Goal: Transaction & Acquisition: Complete application form

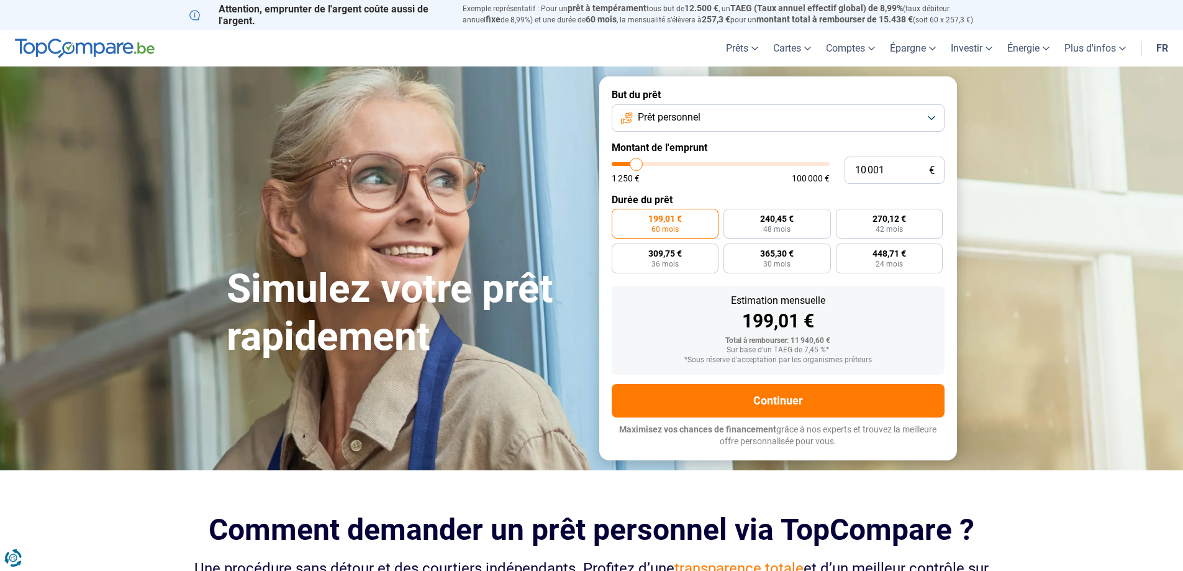
click at [931, 119] on button "Prêt personnel" at bounding box center [778, 117] width 333 height 27
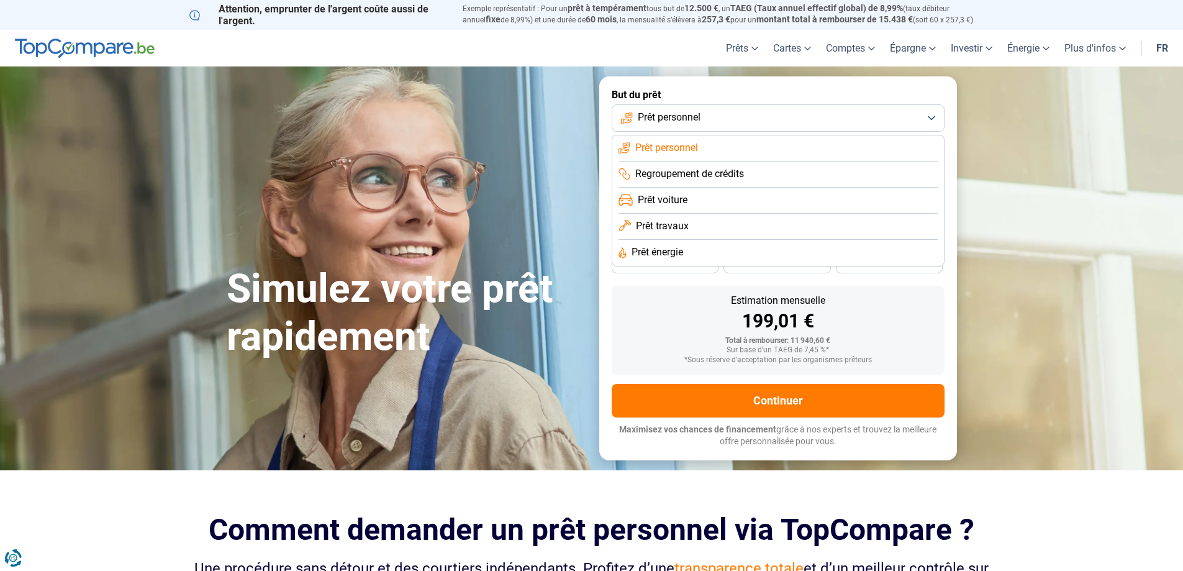
click at [672, 201] on span "Prêt voiture" at bounding box center [663, 200] width 50 height 14
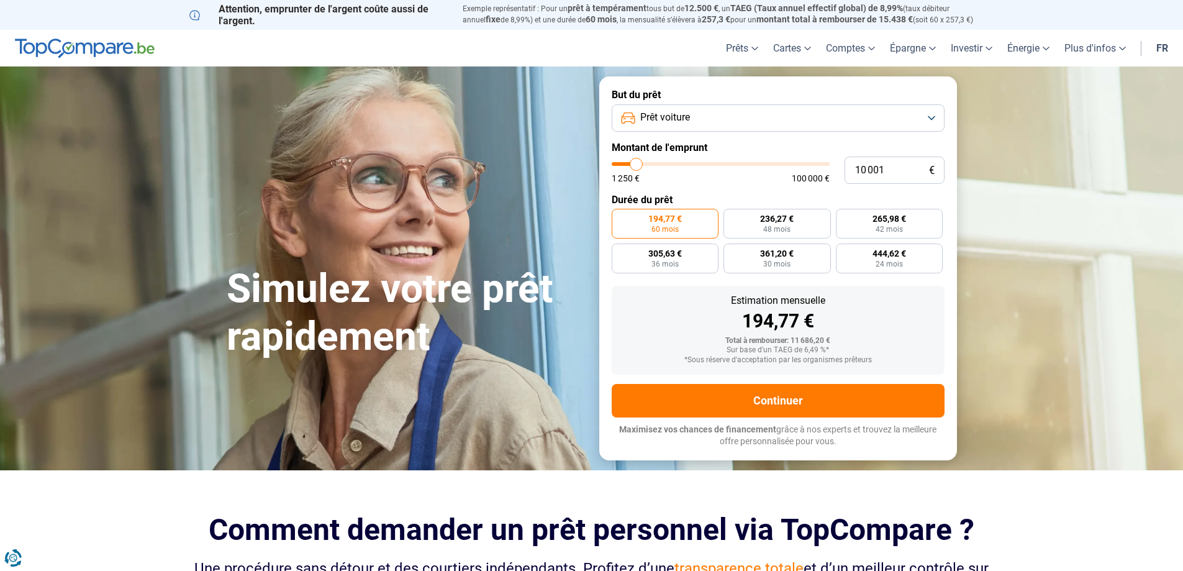
type input "10 250"
type input "10250"
type input "10 500"
type input "10500"
type input "11 250"
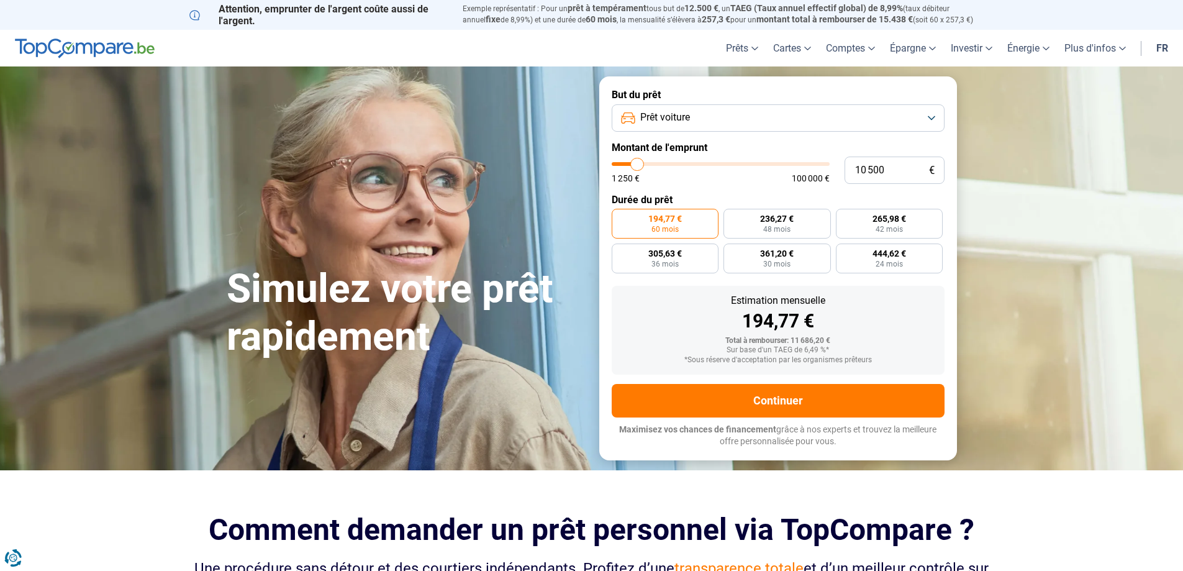
type input "11250"
type input "11 500"
type input "11500"
type input "11 750"
type input "11750"
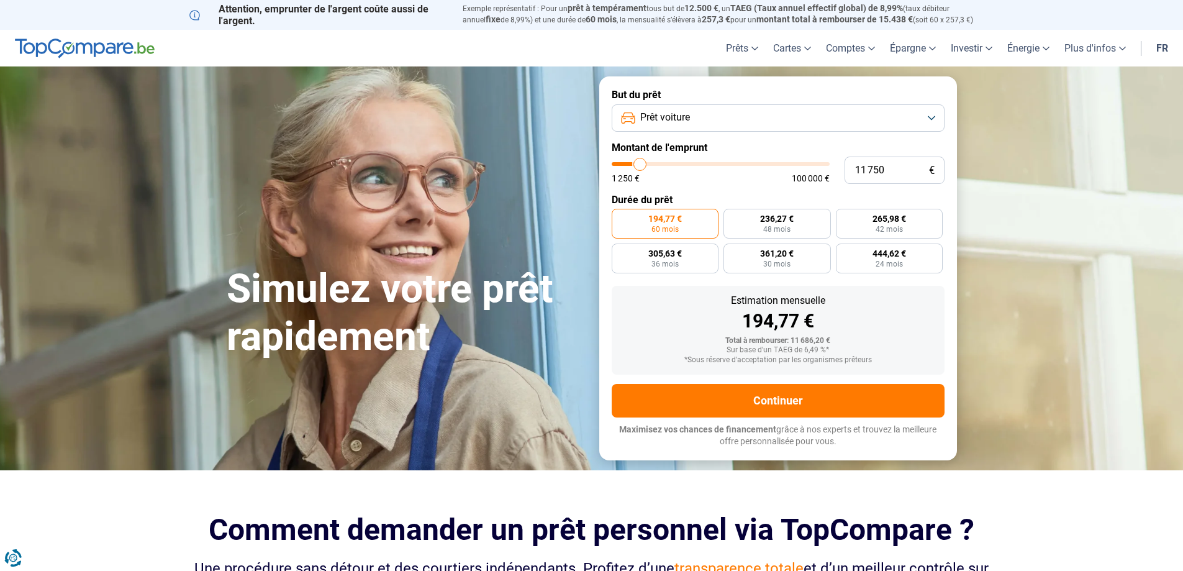
type input "12 500"
type input "12500"
type input "12 750"
type input "12750"
type input "13 250"
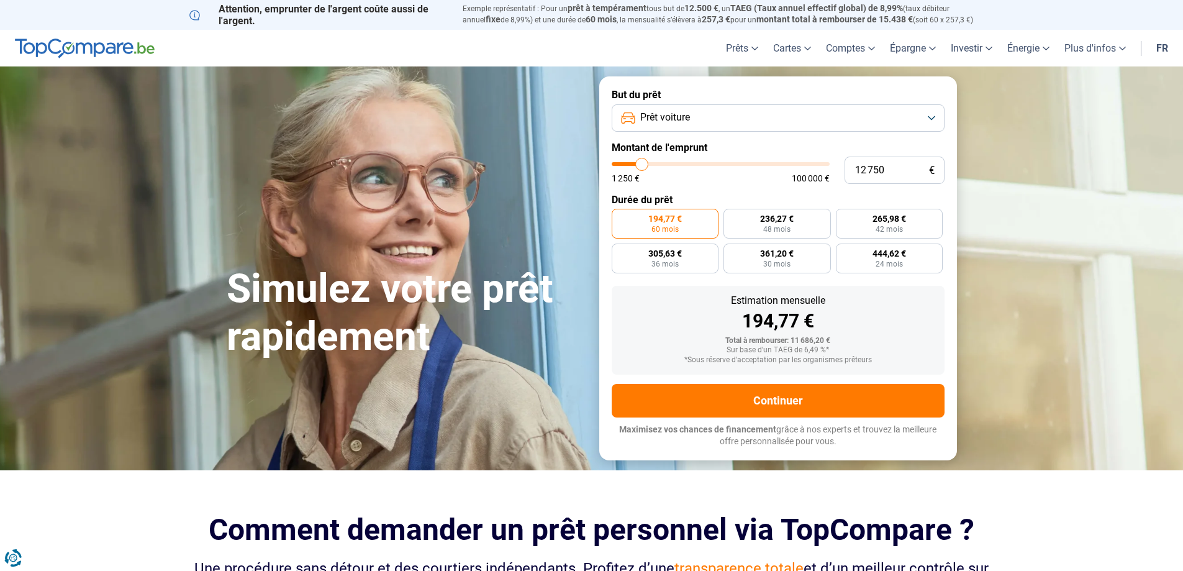
type input "13250"
type input "13 500"
type input "13500"
type input "14 250"
type input "14250"
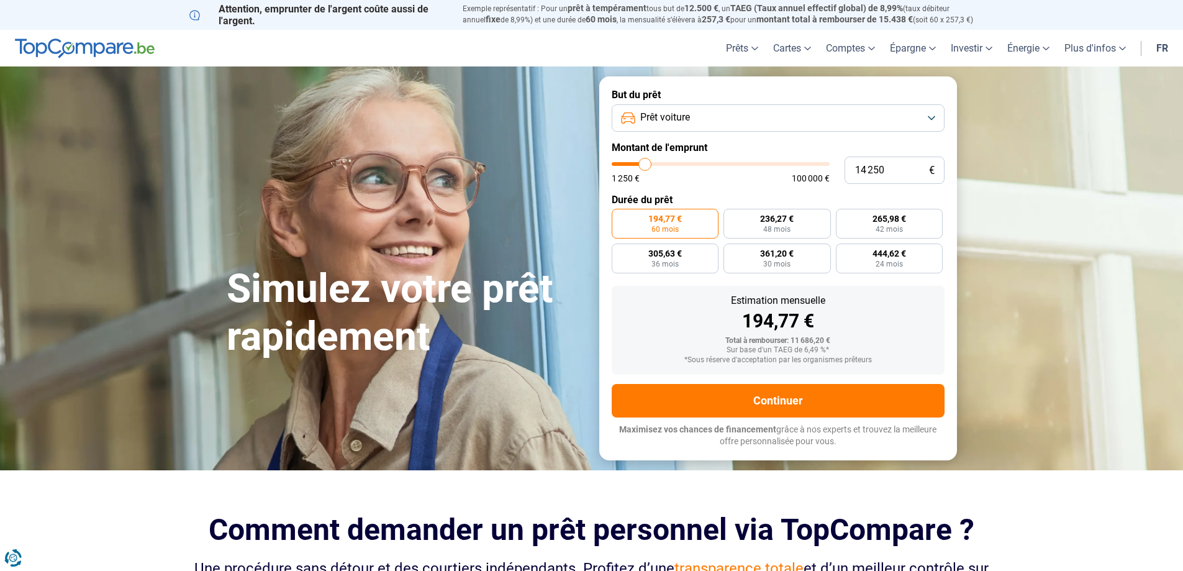
type input "15 500"
type input "15500"
type input "16 500"
type input "16500"
type input "17 250"
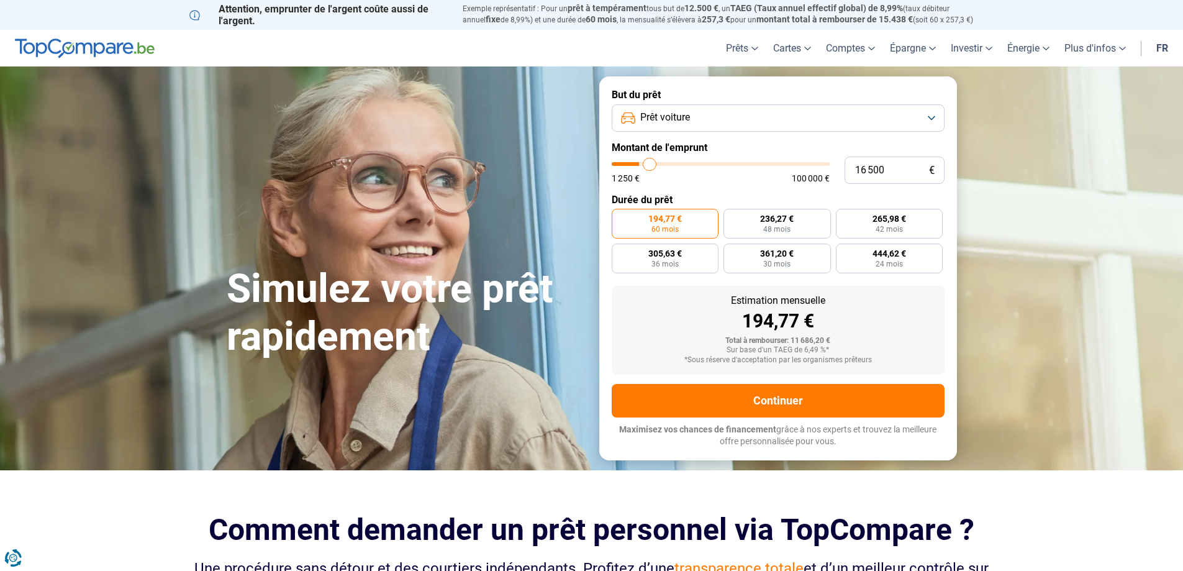
type input "17250"
type input "20 000"
type input "20000"
type input "24 250"
type input "24250"
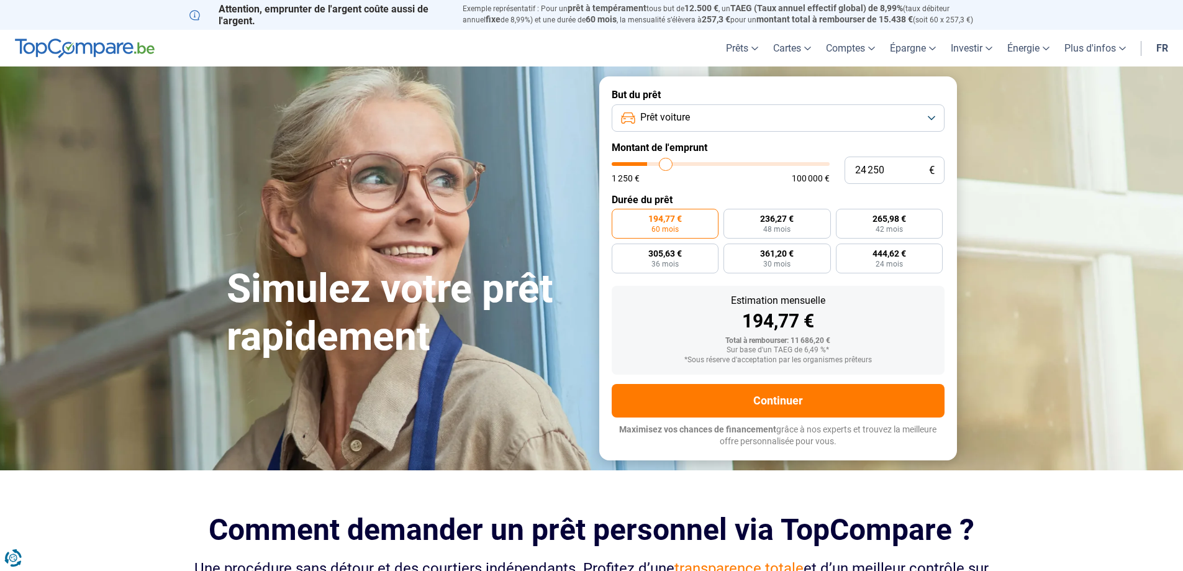
type input "27 500"
type input "27500"
type input "30 750"
type input "30750"
type input "32 000"
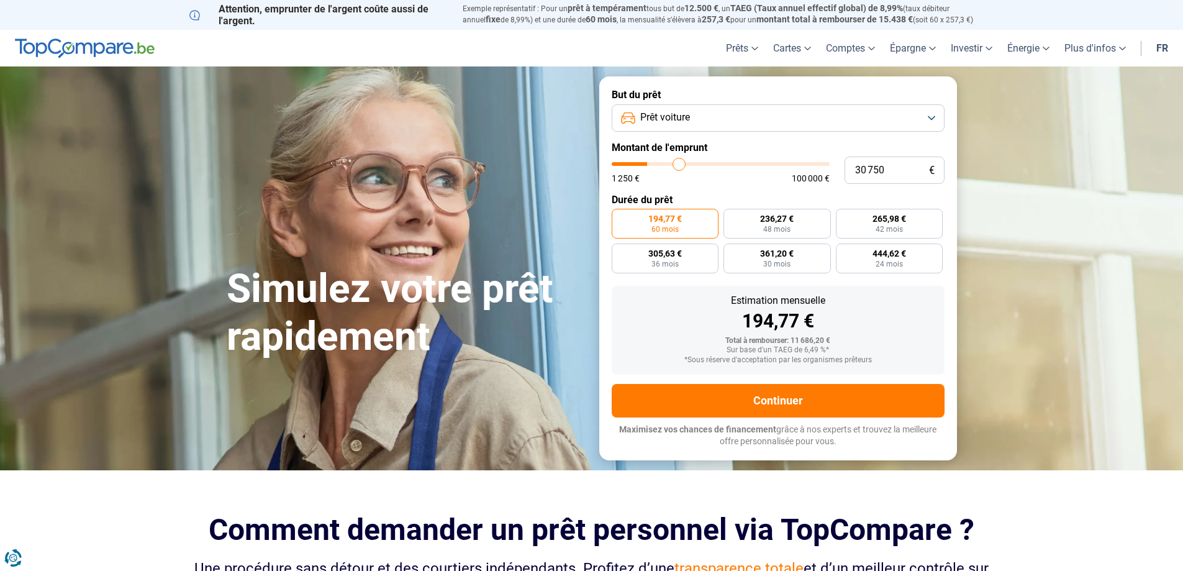
type input "32000"
type input "32 750"
type input "32750"
type input "34 000"
type input "34000"
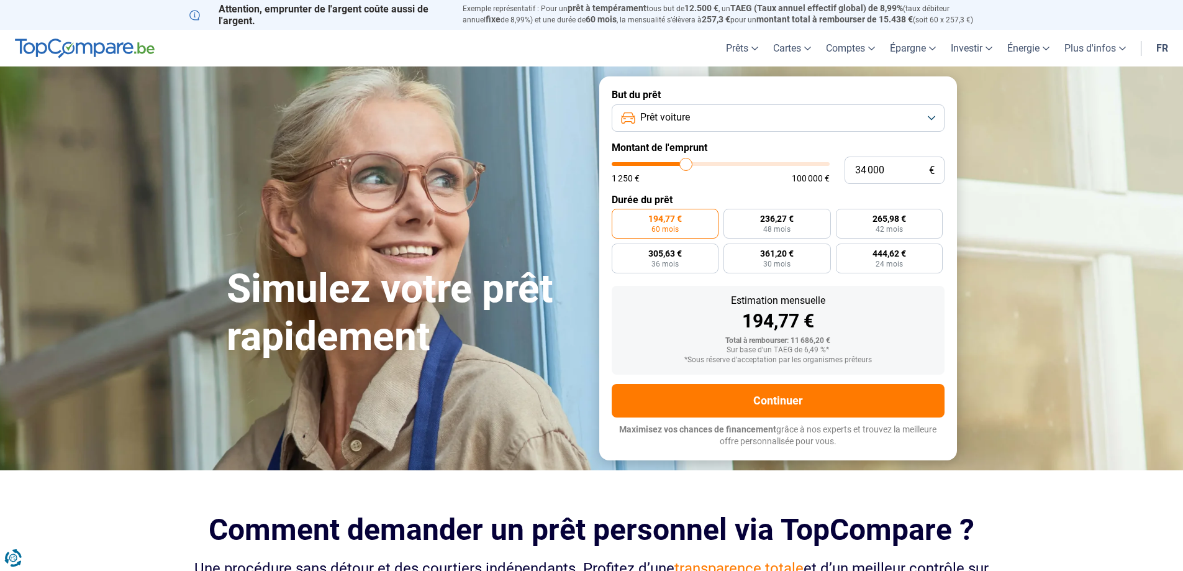
type input "35 500"
type input "35500"
type input "36 500"
type input "36500"
type input "38 000"
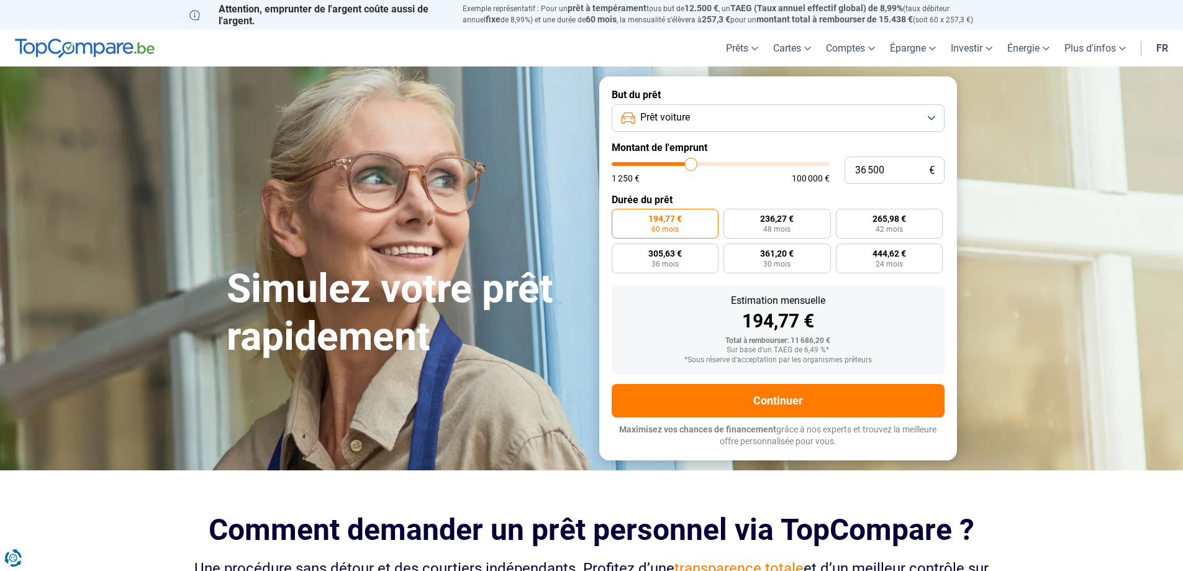
type input "38000"
type input "39 750"
type input "39750"
type input "44 000"
type input "44000"
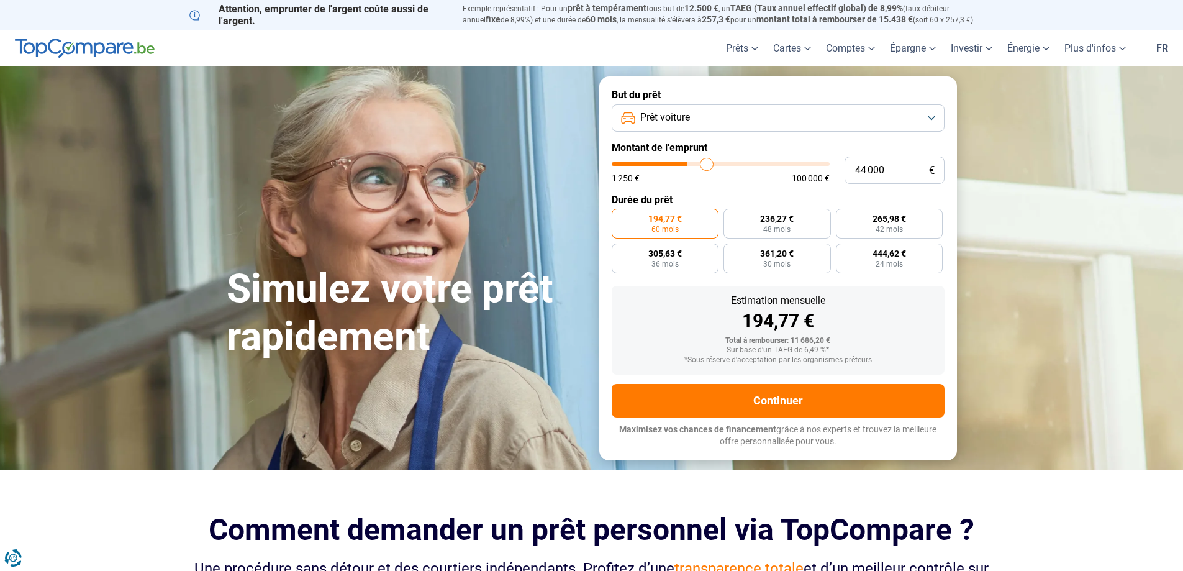
type input "47 000"
type input "47000"
type input "49 000"
type input "49000"
type input "49 500"
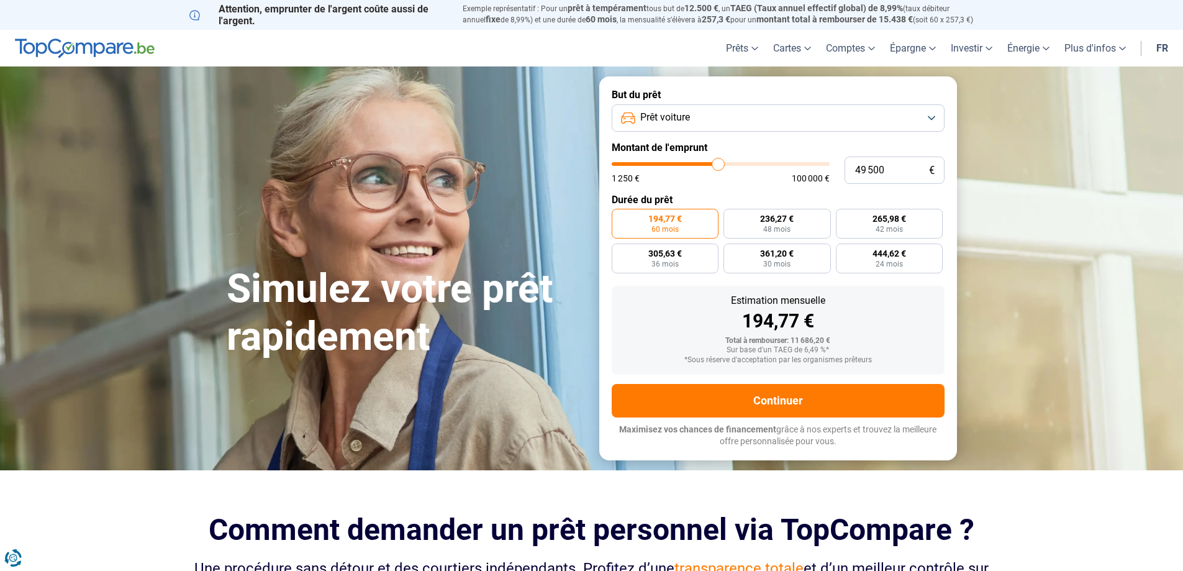
drag, startPoint x: 634, startPoint y: 164, endPoint x: 718, endPoint y: 180, distance: 85.4
type input "49500"
click at [718, 166] on input "range" at bounding box center [721, 164] width 218 height 4
radio input "false"
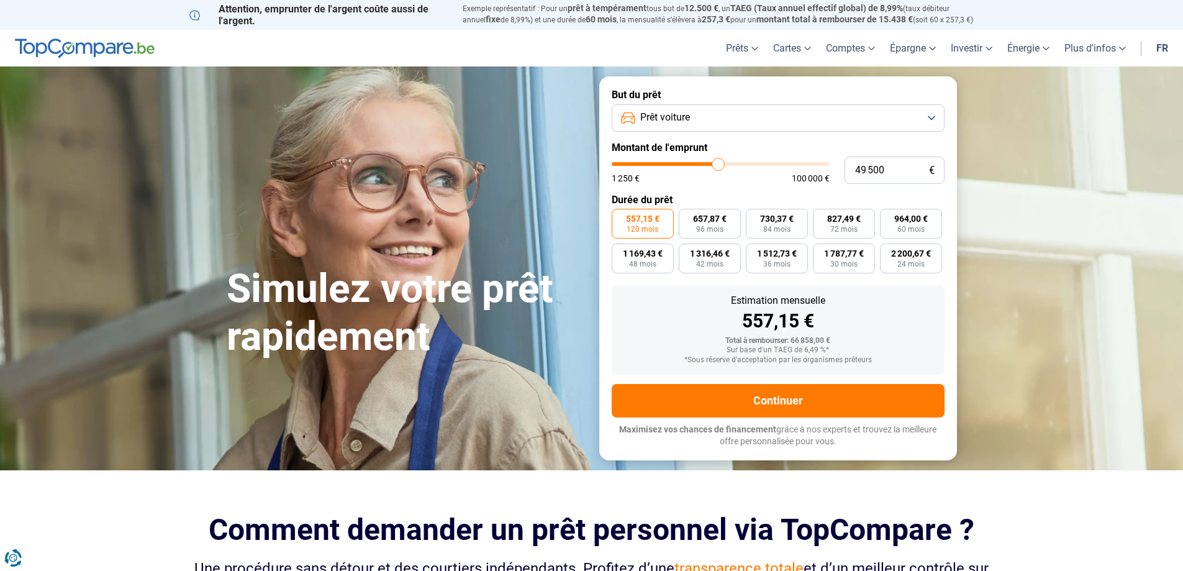
type input "50 500"
type input "50500"
type input "50 250"
type input "50250"
type input "49 750"
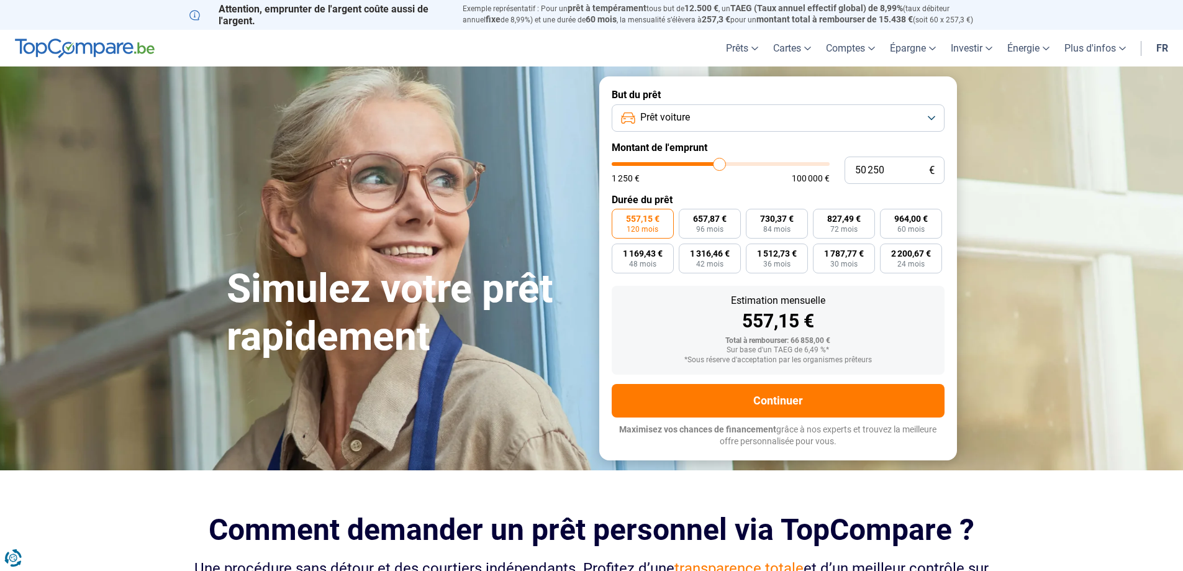
type input "49750"
type input "49 500"
type input "49500"
type input "49 000"
type input "49000"
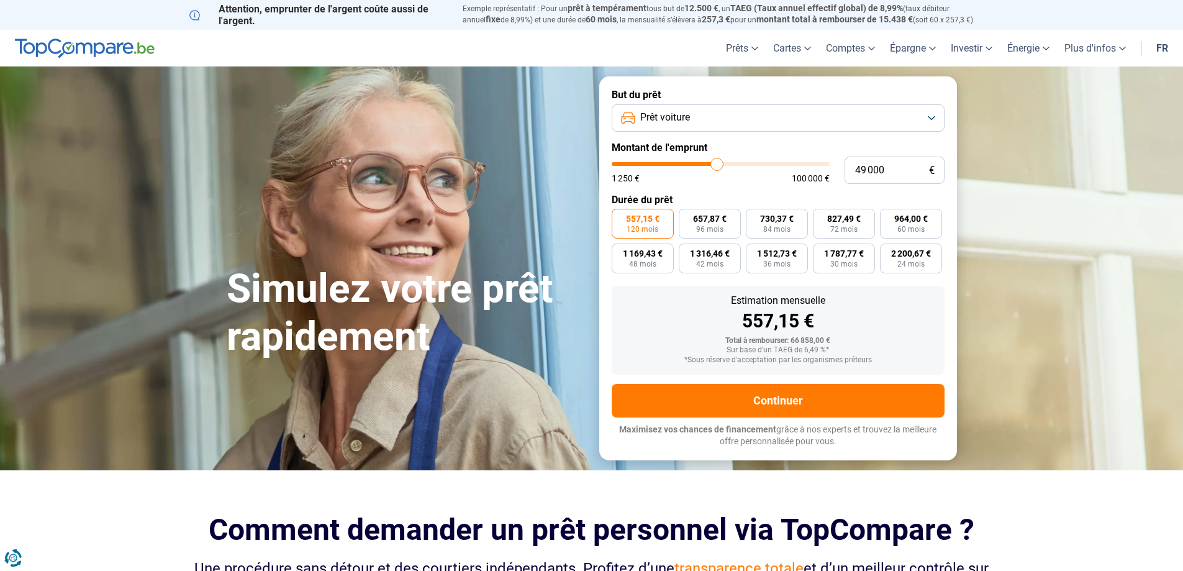
type input "48 500"
type input "48500"
type input "48 250"
type input "48250"
type input "48 000"
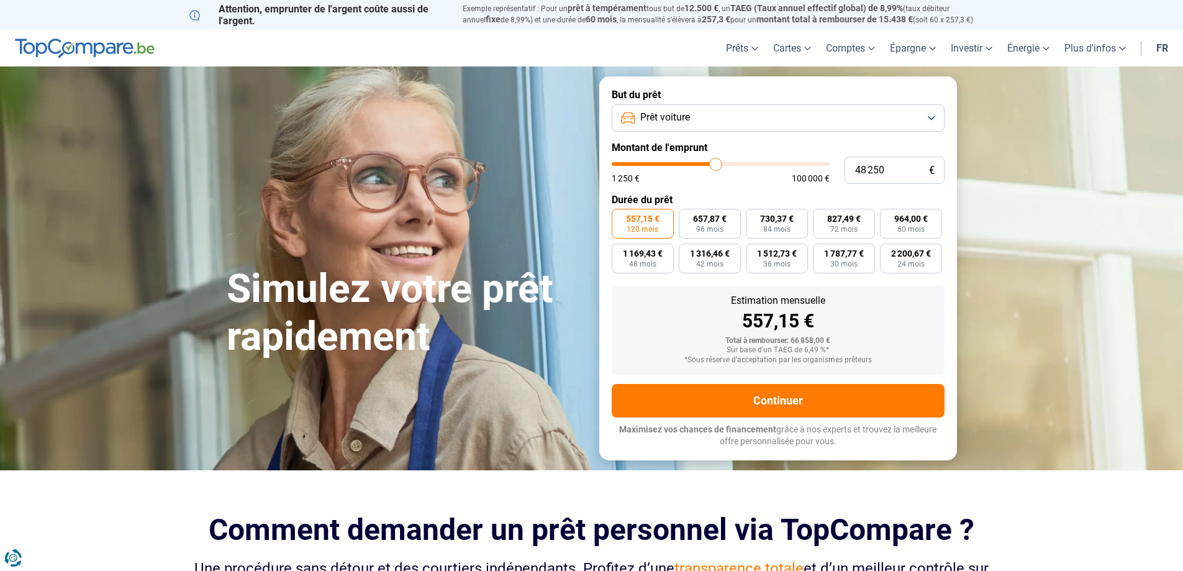
type input "48000"
type input "47 500"
type input "47500"
type input "47 000"
type input "47000"
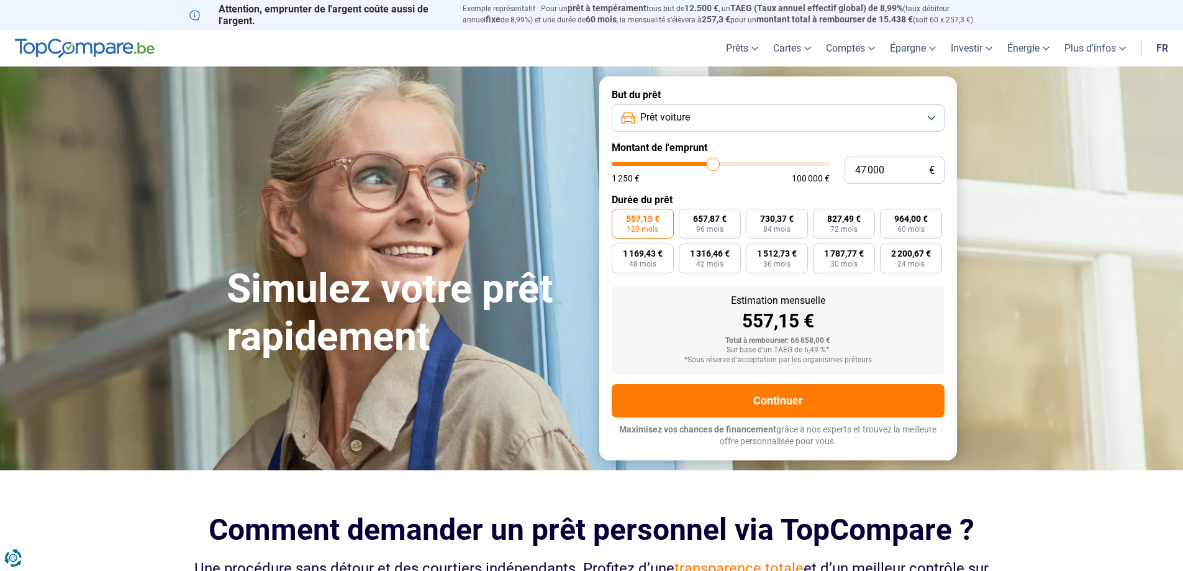
type input "46 750"
type input "46750"
type input "46 500"
type input "46500"
type input "45 750"
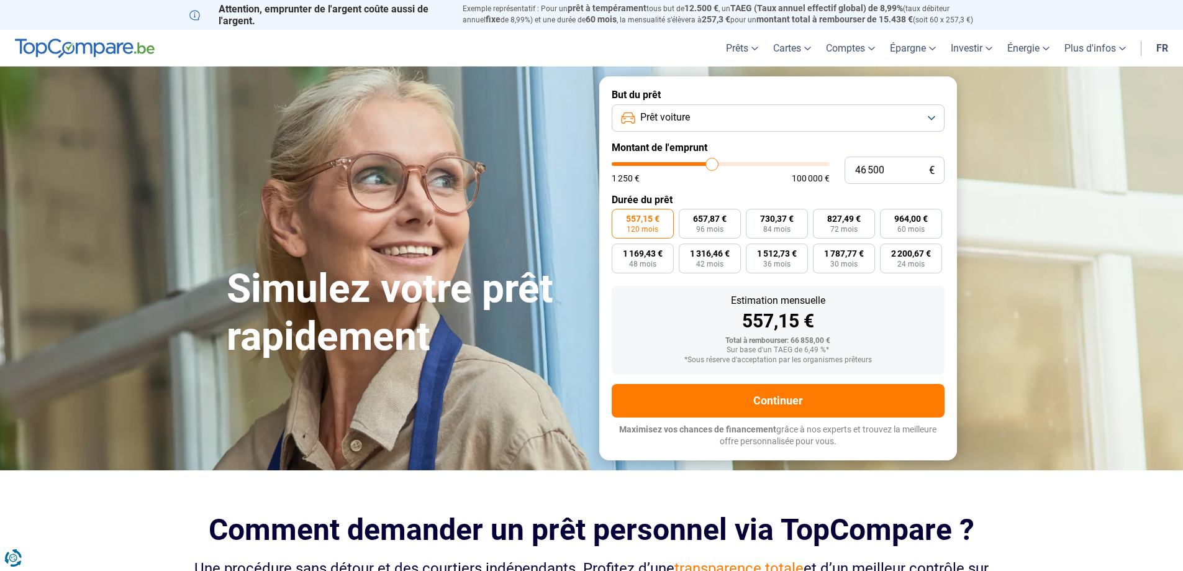
type input "45750"
type input "45 500"
type input "45500"
type input "45 250"
type input "45250"
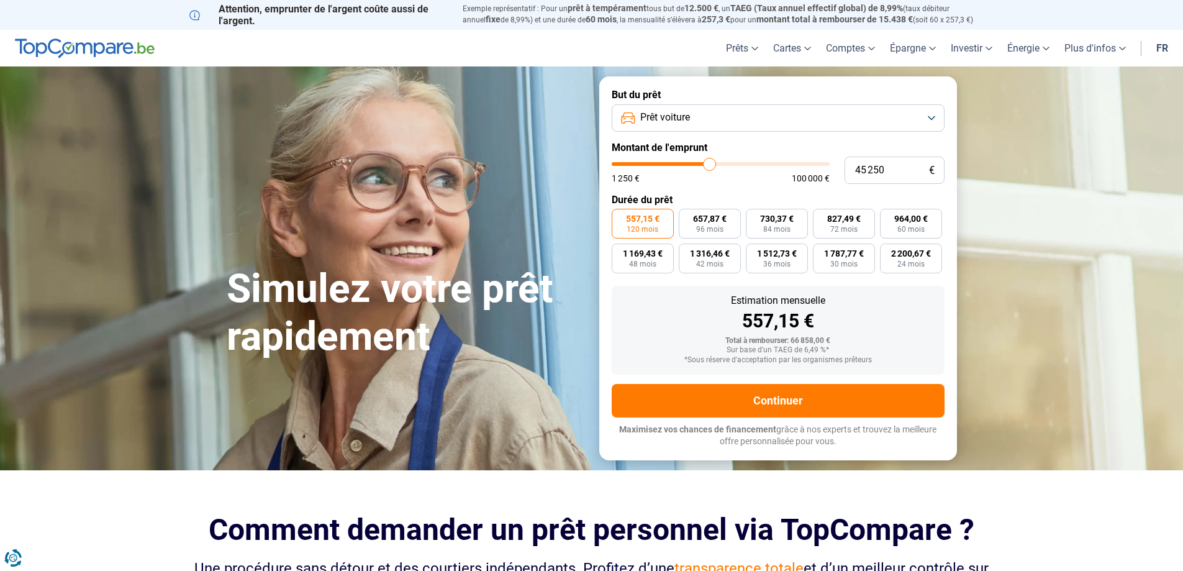
type input "45 000"
type input "45000"
type input "44 500"
type input "44500"
type input "44 250"
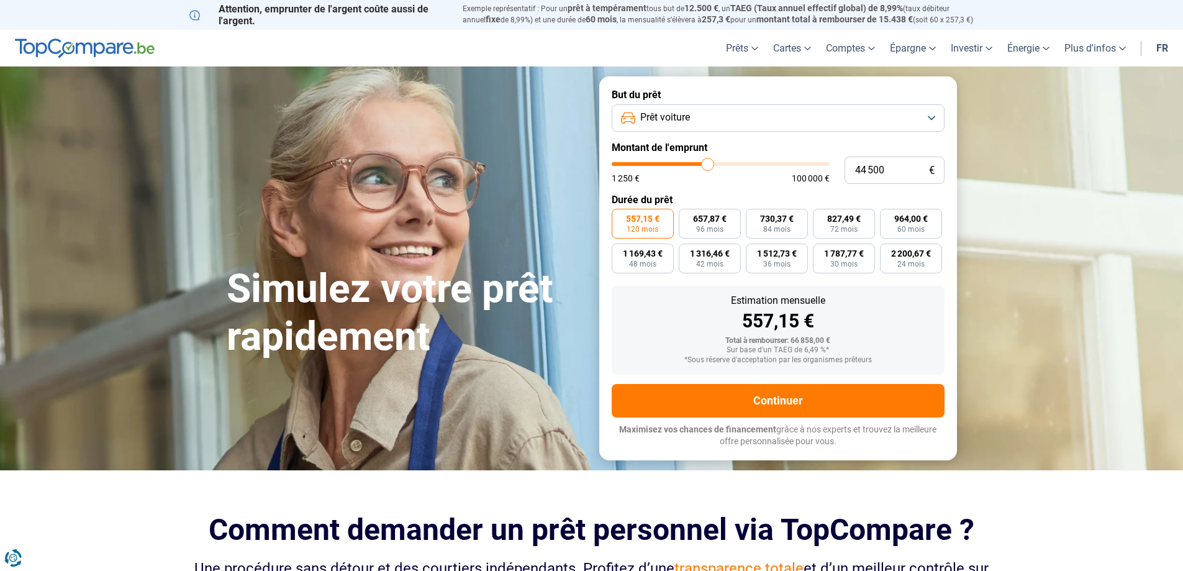
type input "44250"
type input "43 750"
type input "43750"
type input "43 000"
type input "43000"
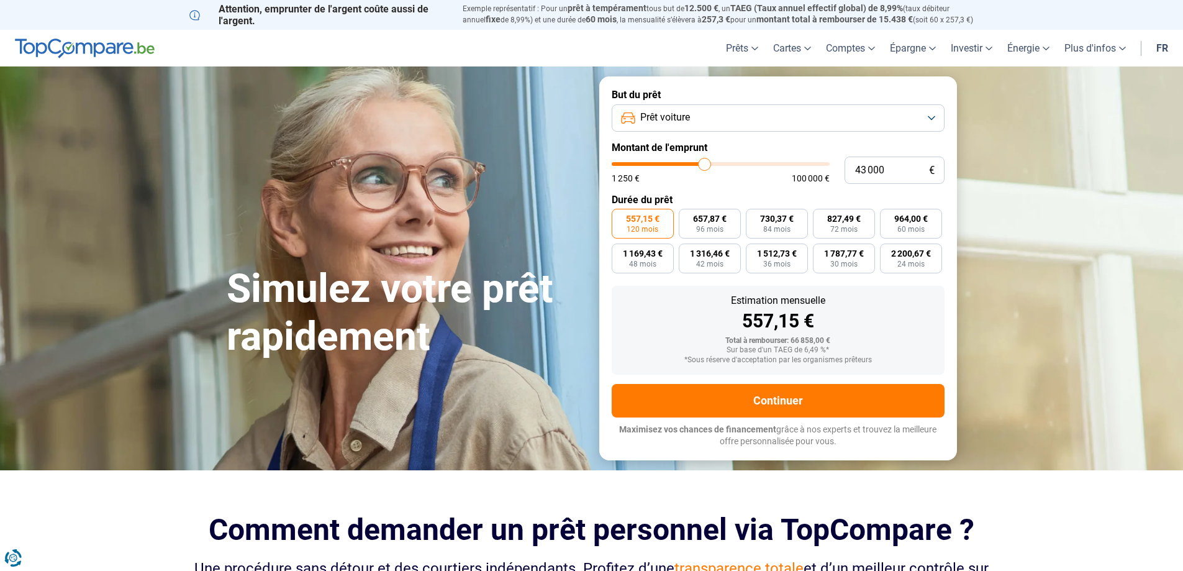
type input "42 750"
type input "42750"
type input "42 250"
type input "42250"
type input "41 500"
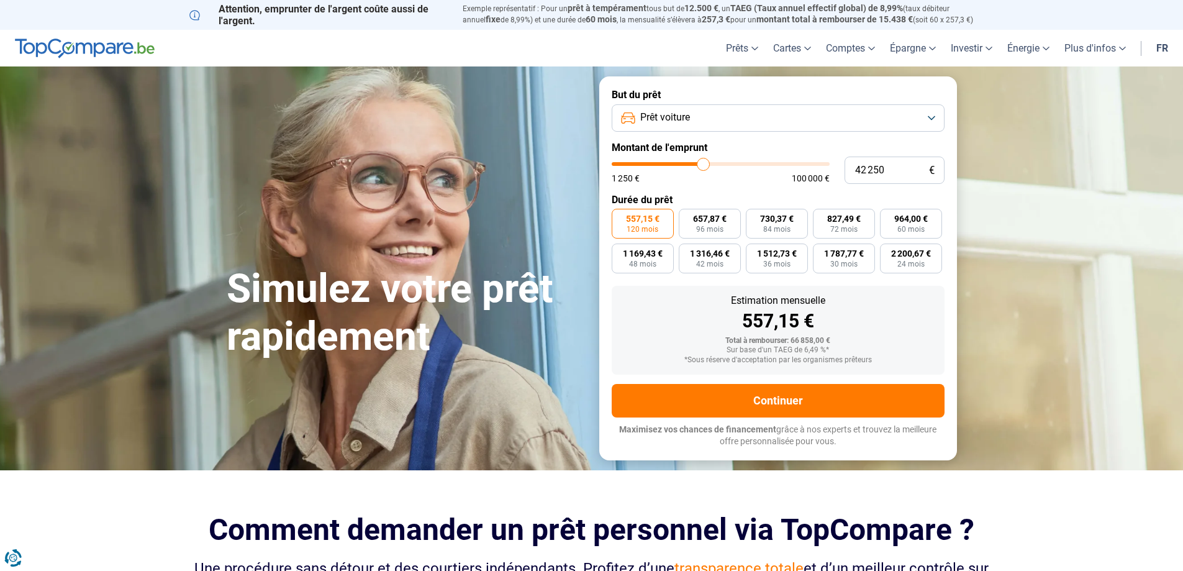
type input "41500"
type input "41 250"
type input "41250"
type input "40 750"
type input "40750"
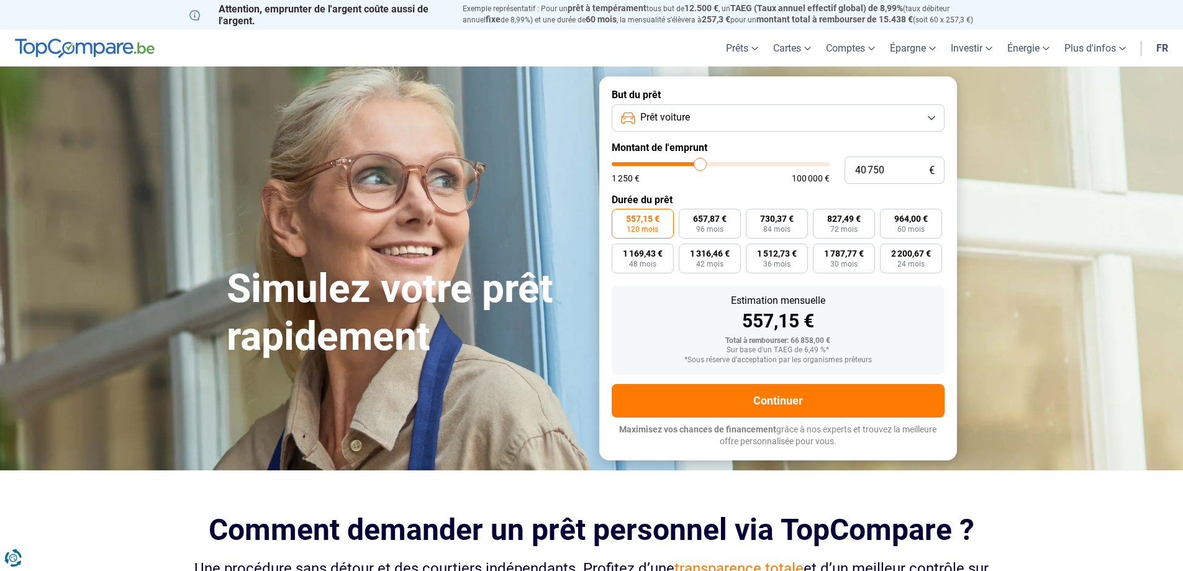
type input "39 750"
type input "39750"
type input "38 750"
type input "38750"
type input "38 250"
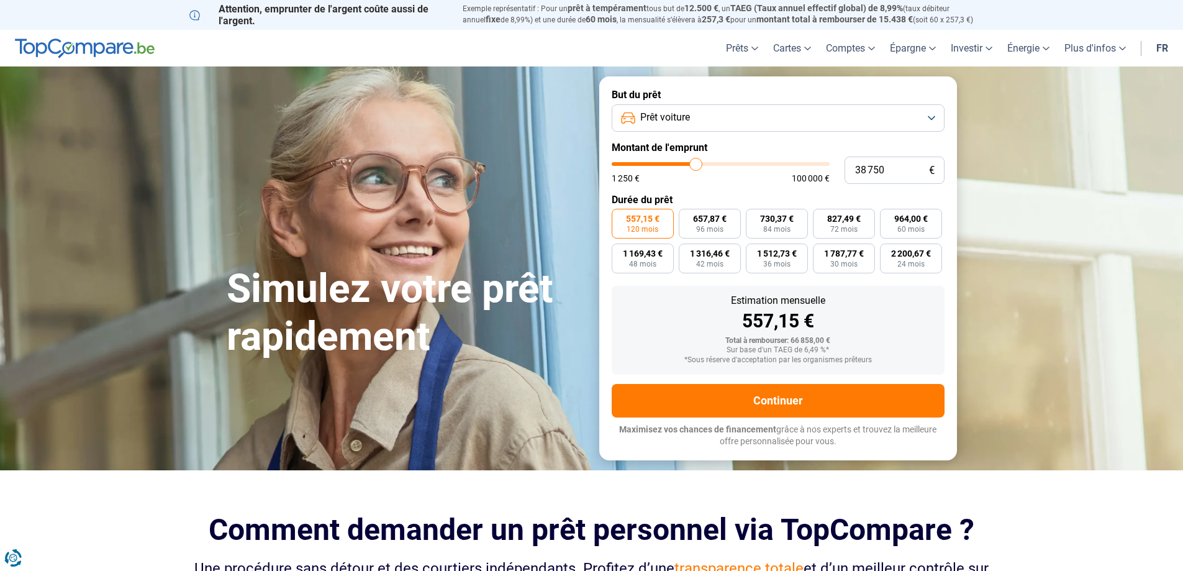
type input "38250"
type input "37 750"
type input "37750"
type input "37 000"
type input "37000"
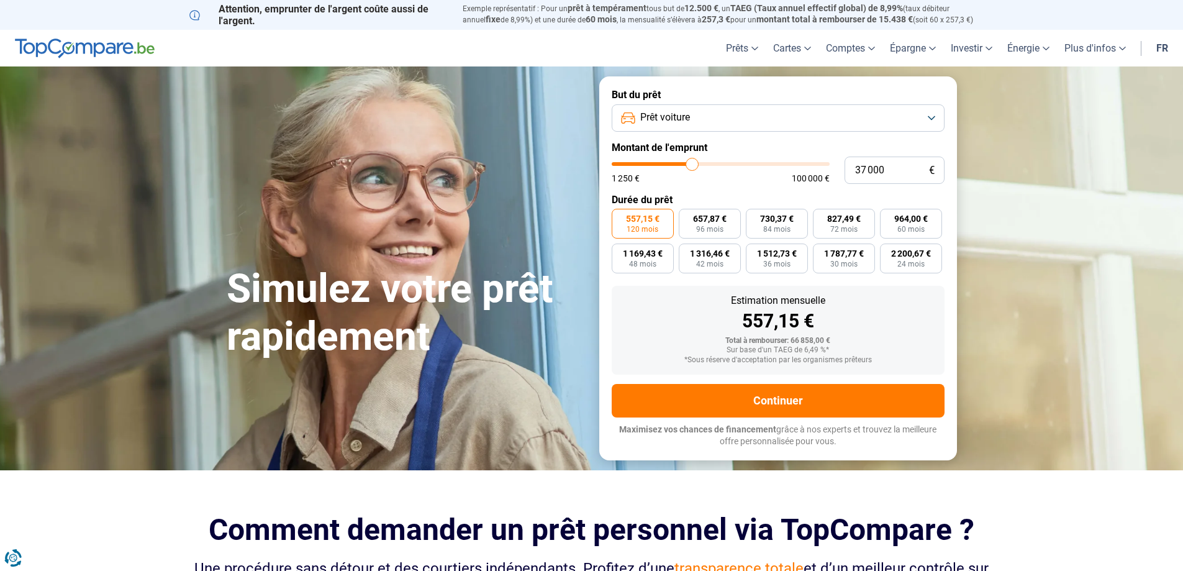
type input "36 500"
type input "36500"
type input "35 750"
type input "35750"
type input "35 500"
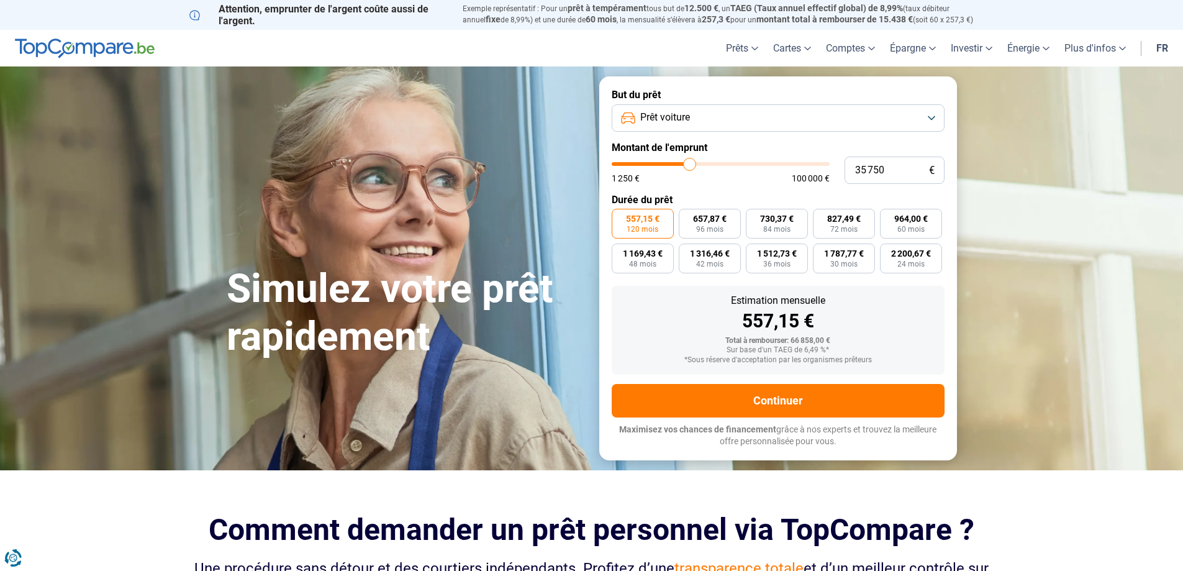
type input "35500"
type input "34 750"
type input "34750"
type input "34 250"
type input "34250"
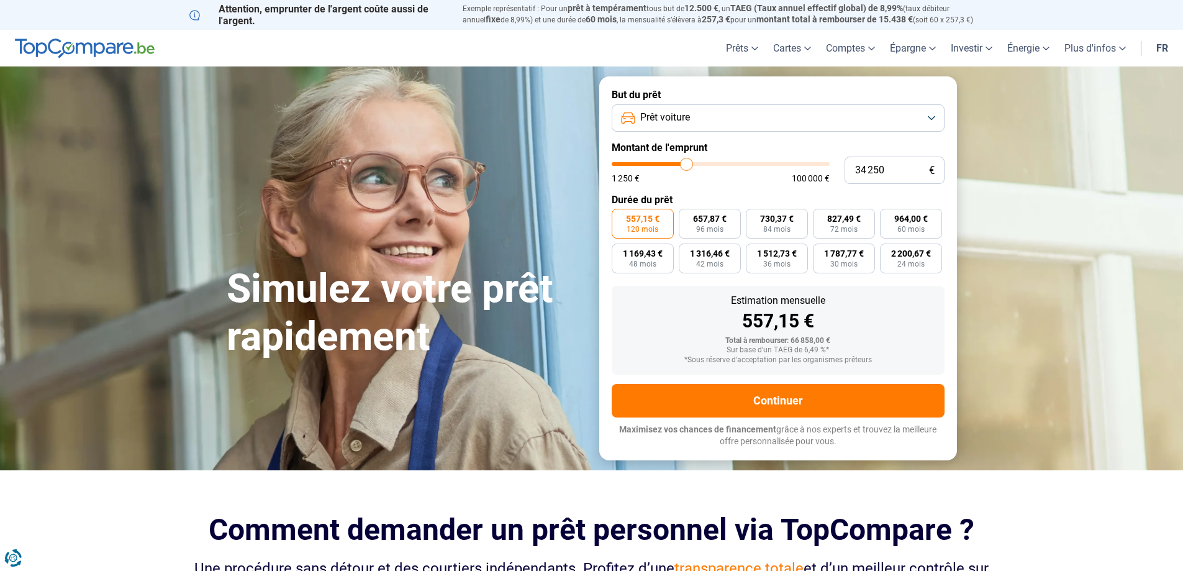
type input "32 750"
type input "32750"
type input "31 250"
type input "31250"
type input "29 000"
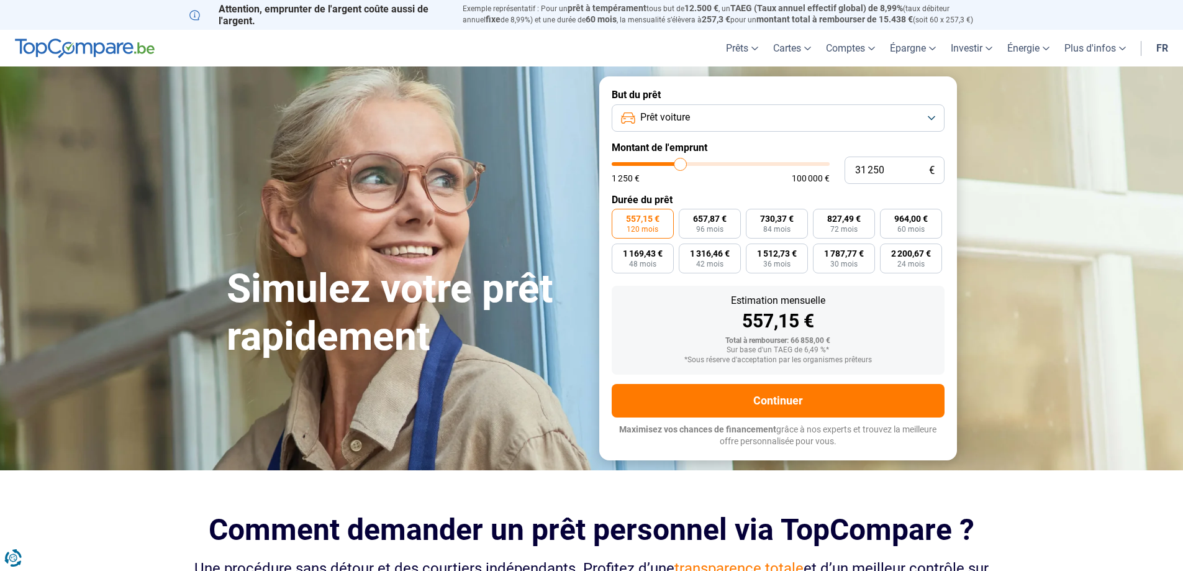
type input "29000"
type input "28 000"
type input "28000"
type input "27 750"
type input "27750"
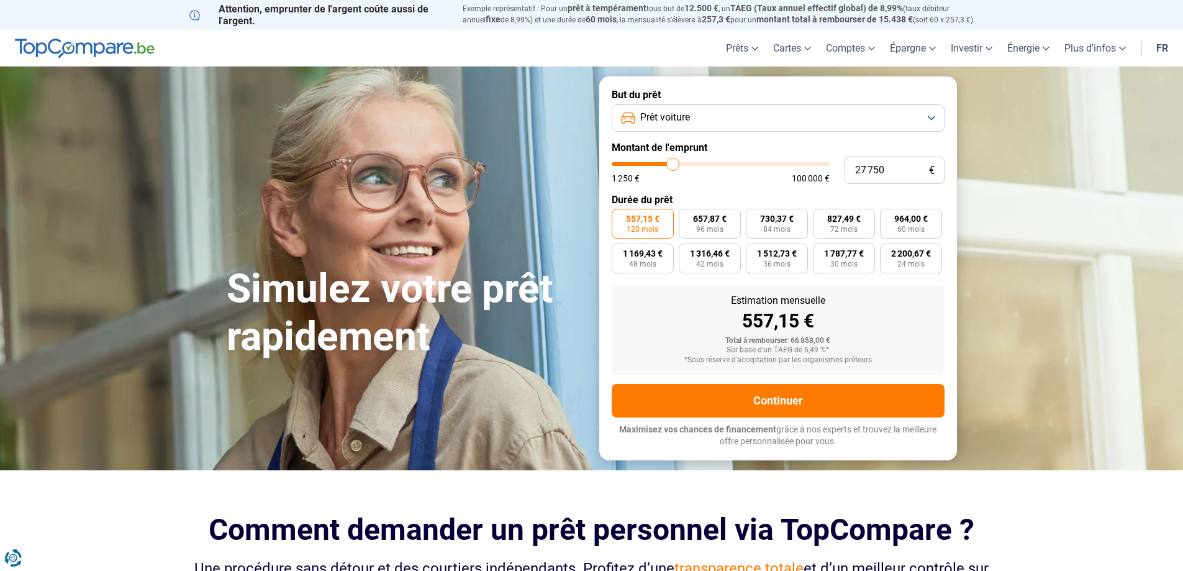
type input "27 500"
type input "27500"
type input "26 750"
type input "26750"
type input "26 000"
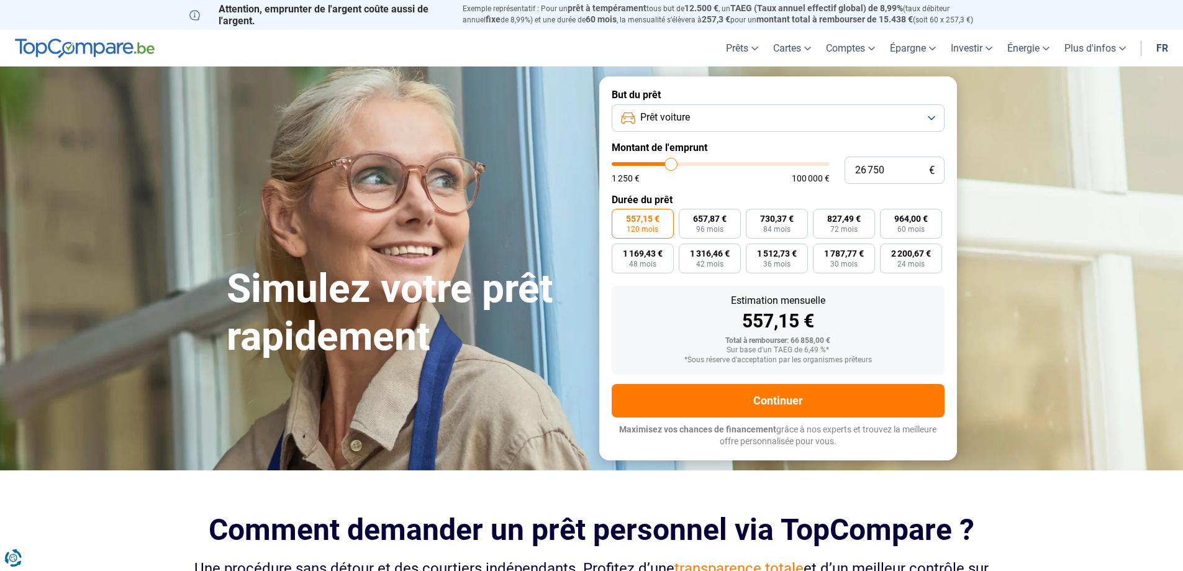
type input "26000"
type input "25 000"
type input "25000"
type input "23 750"
type input "23750"
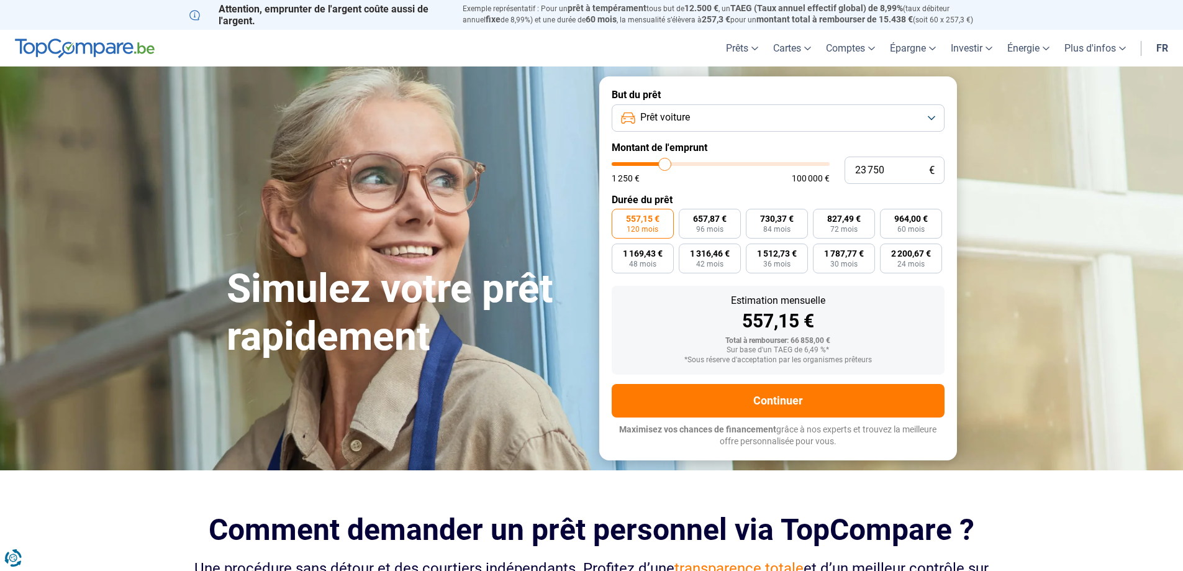
type input "23 500"
type input "23500"
type input "23 000"
type input "23000"
type input "21 250"
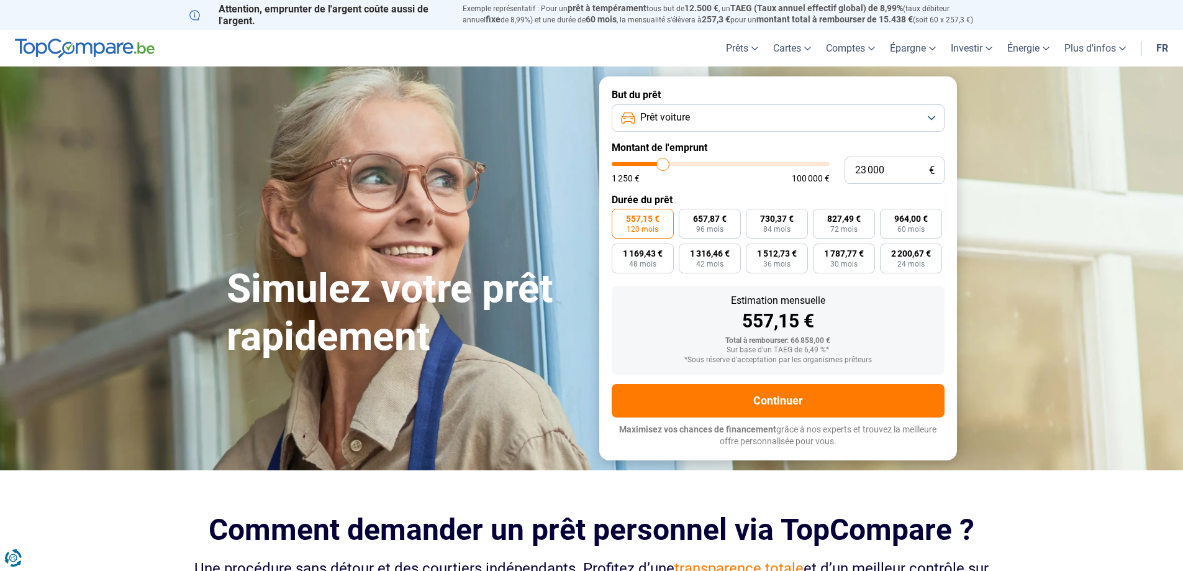
type input "21250"
type input "20 250"
type input "20250"
type input "19 250"
type input "19250"
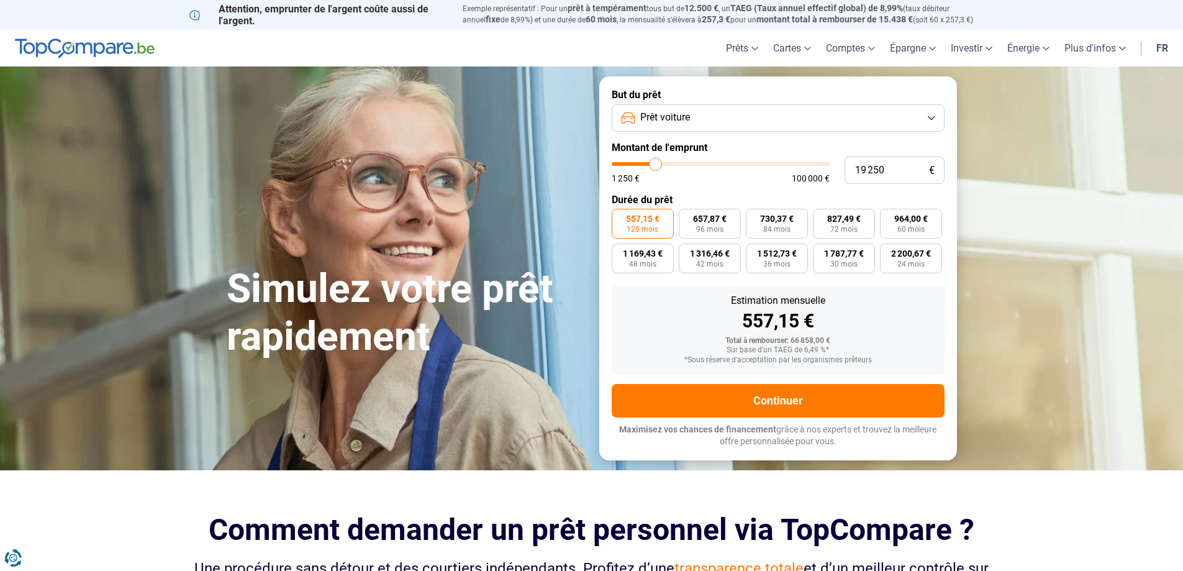
type input "19 000"
type input "19000"
type input "18 500"
type input "18500"
type input "18 000"
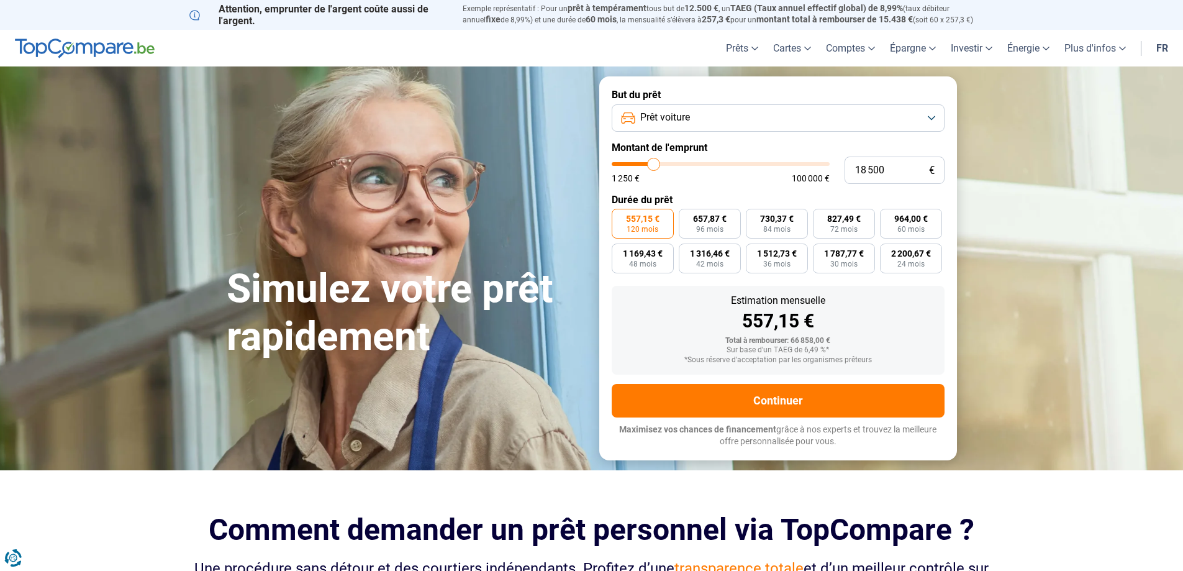
type input "18000"
type input "17 500"
type input "17500"
type input "16 000"
type input "16000"
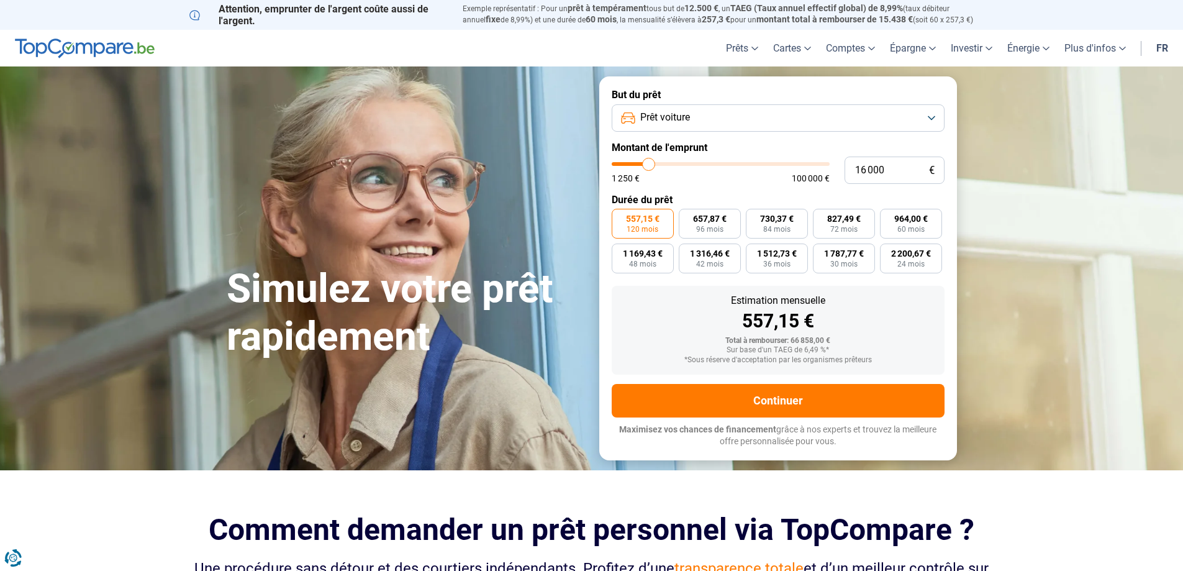
type input "14 000"
type input "14000"
type input "12 000"
drag, startPoint x: 720, startPoint y: 166, endPoint x: 641, endPoint y: 180, distance: 80.7
type input "12000"
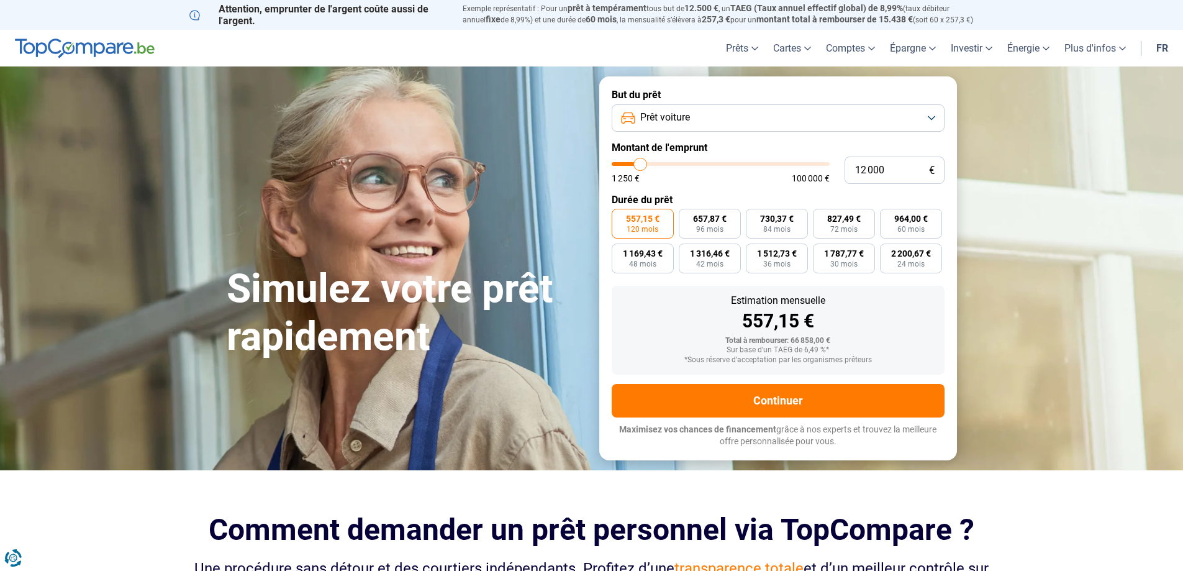
click at [641, 166] on input "range" at bounding box center [721, 164] width 218 height 4
radio input "true"
click at [641, 165] on input "range" at bounding box center [721, 164] width 218 height 4
type input "7 000"
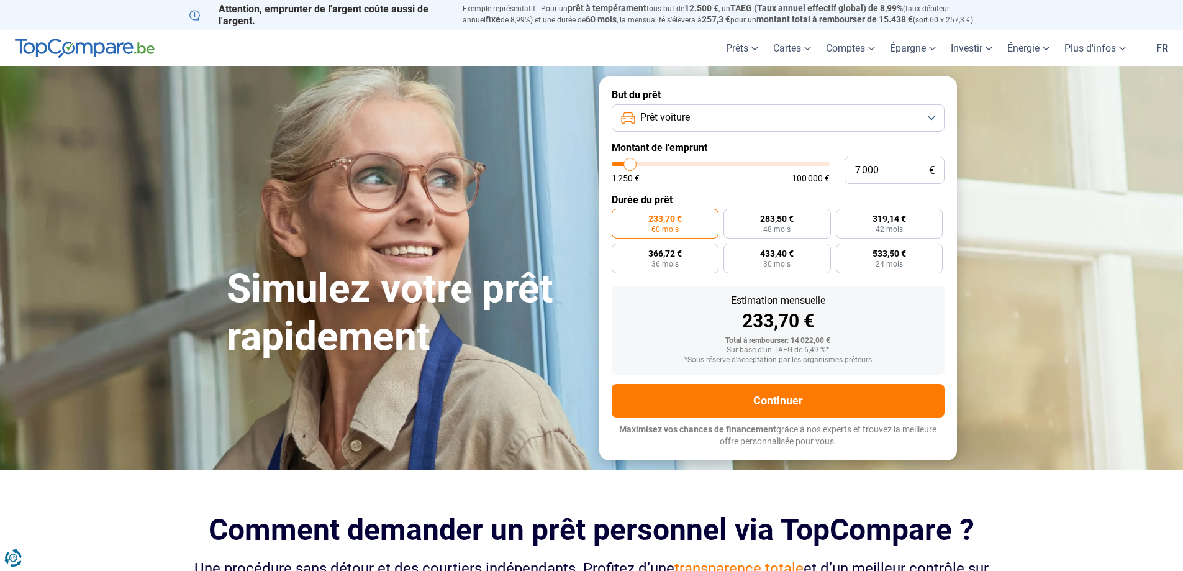
type input "7000"
click at [630, 162] on input "range" at bounding box center [721, 164] width 218 height 4
radio input "true"
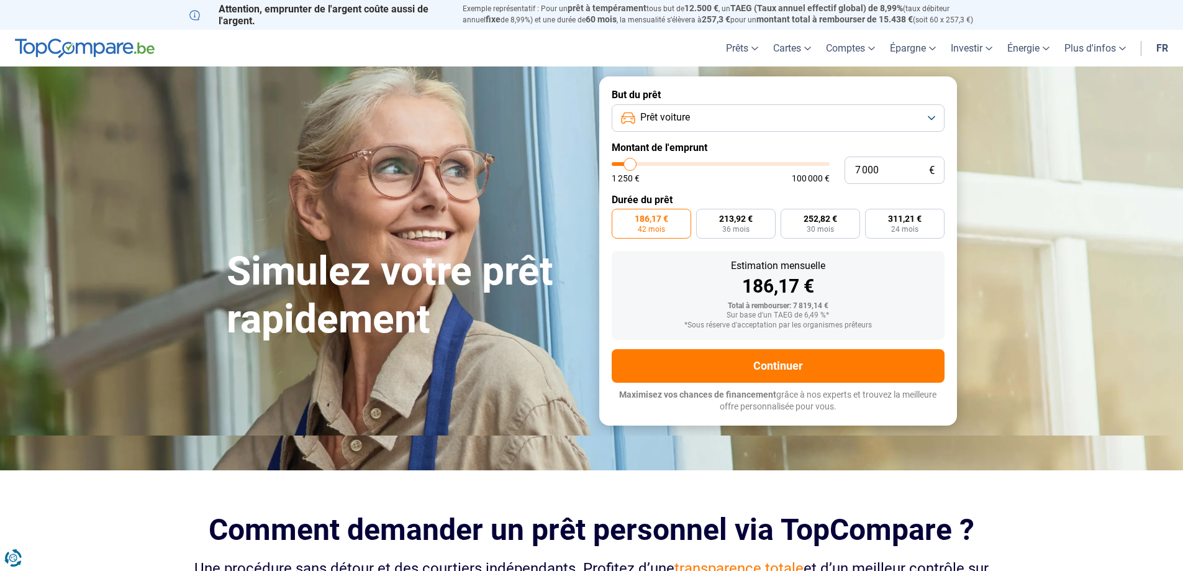
click at [633, 163] on input "range" at bounding box center [721, 164] width 218 height 4
type input "11 000"
type input "11000"
click at [638, 165] on input "range" at bounding box center [721, 164] width 218 height 4
radio input "false"
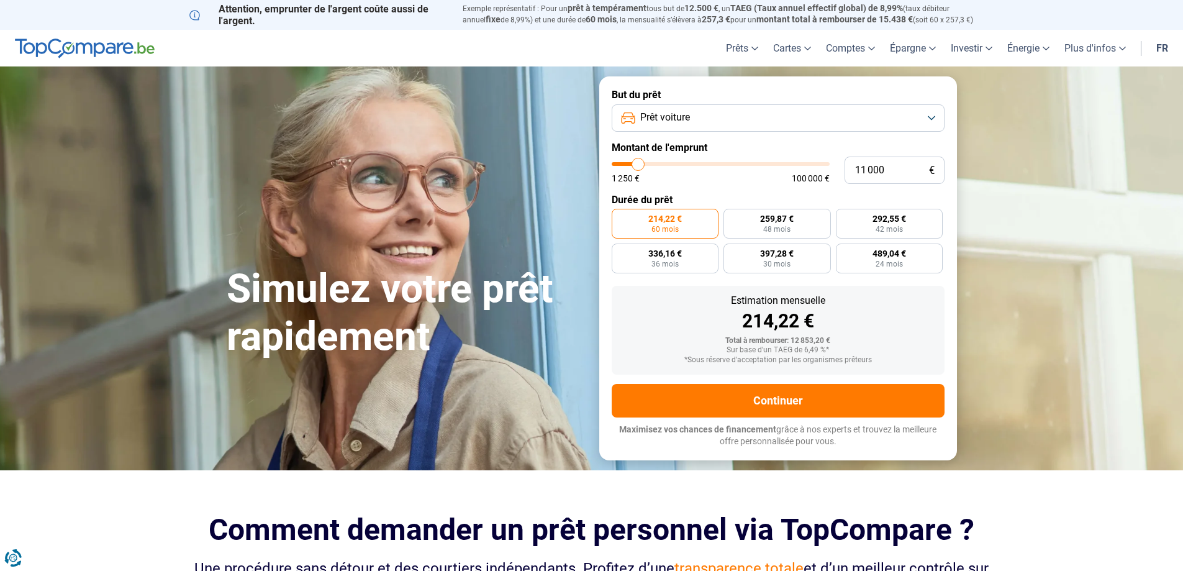
click at [635, 165] on input "range" at bounding box center [721, 164] width 218 height 4
click at [632, 165] on input "range" at bounding box center [721, 164] width 218 height 4
type input "9 750"
type input "9750"
click at [636, 164] on input "range" at bounding box center [721, 164] width 218 height 4
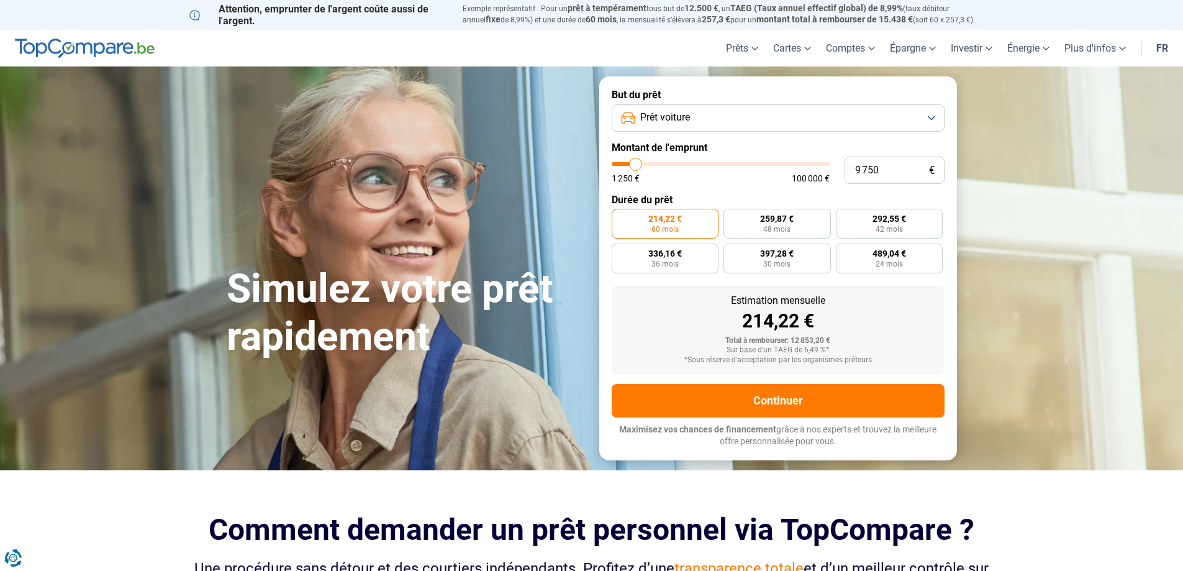
radio input "true"
click at [632, 162] on input "range" at bounding box center [721, 164] width 218 height 4
type input "7 000"
type input "7000"
click at [630, 162] on input "range" at bounding box center [721, 164] width 218 height 4
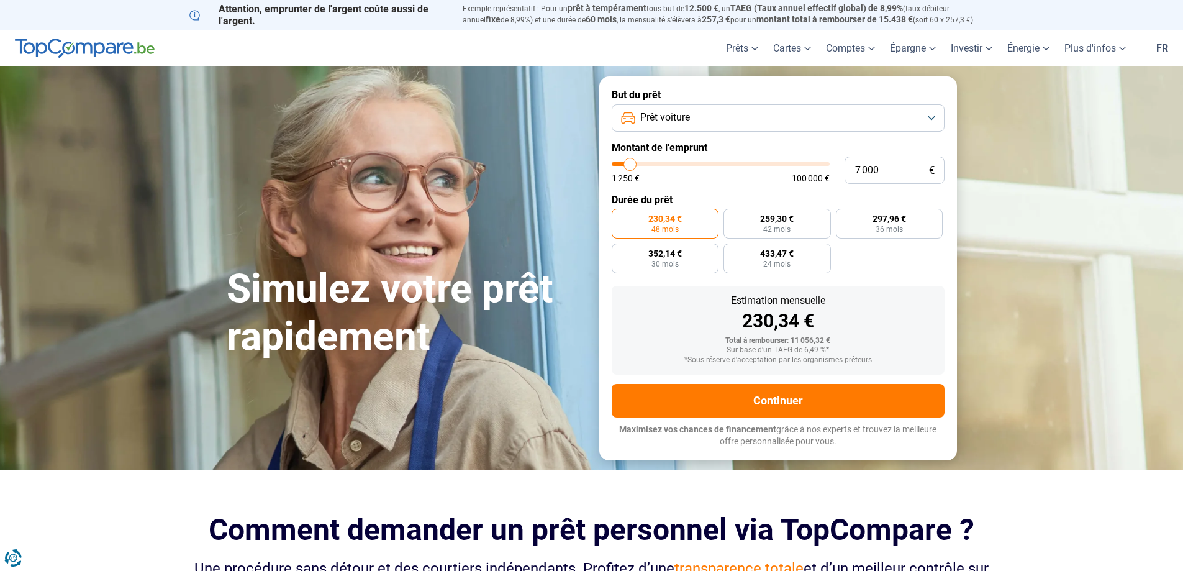
radio input "true"
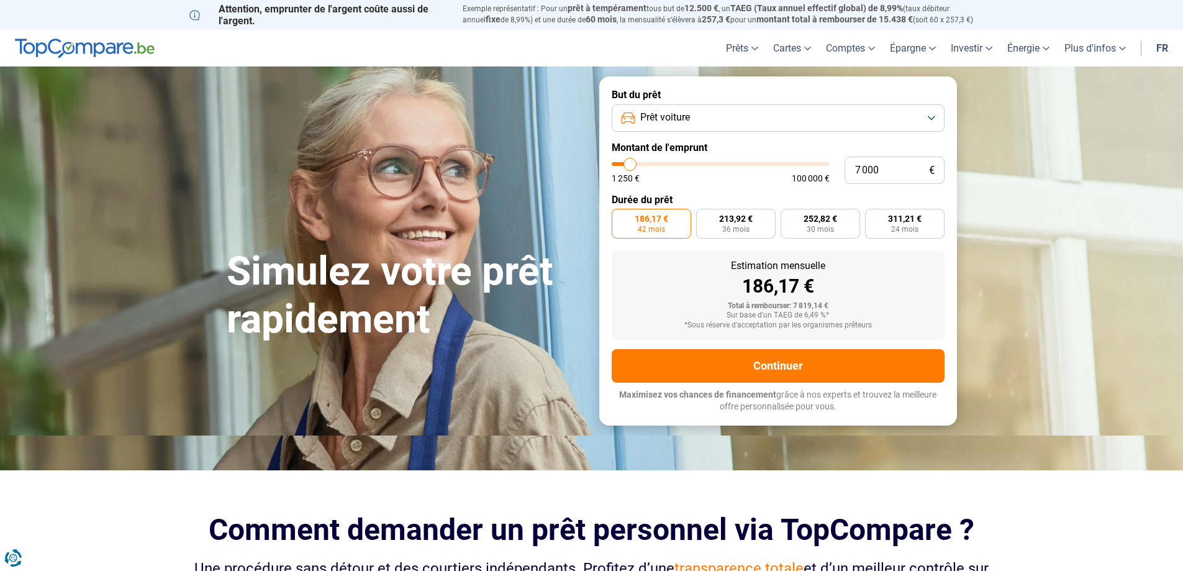
type input "8 000"
type input "8000"
type input "8 250"
type input "8250"
type input "8 500"
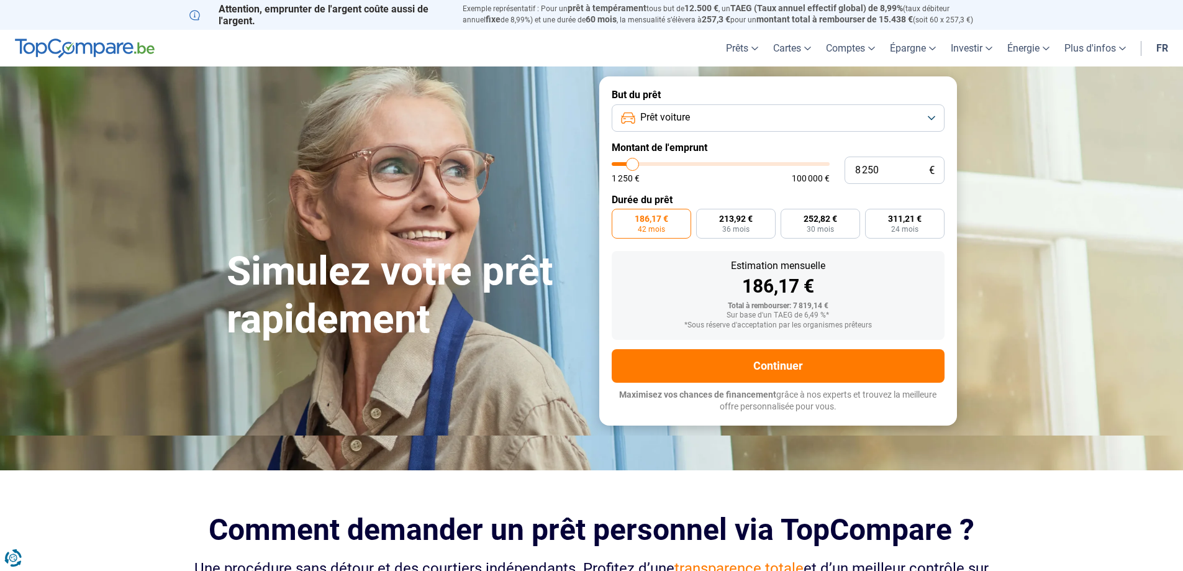
type input "8500"
type input "8 750"
type input "8750"
type input "8 500"
type input "8500"
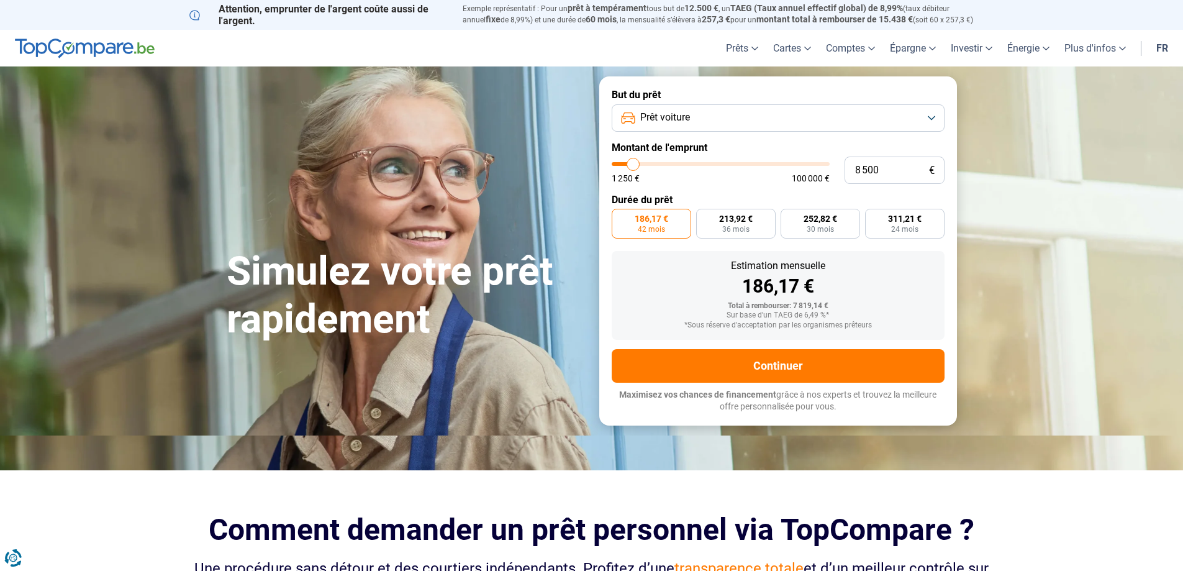
click at [633, 162] on input "range" at bounding box center [721, 164] width 218 height 4
radio input "false"
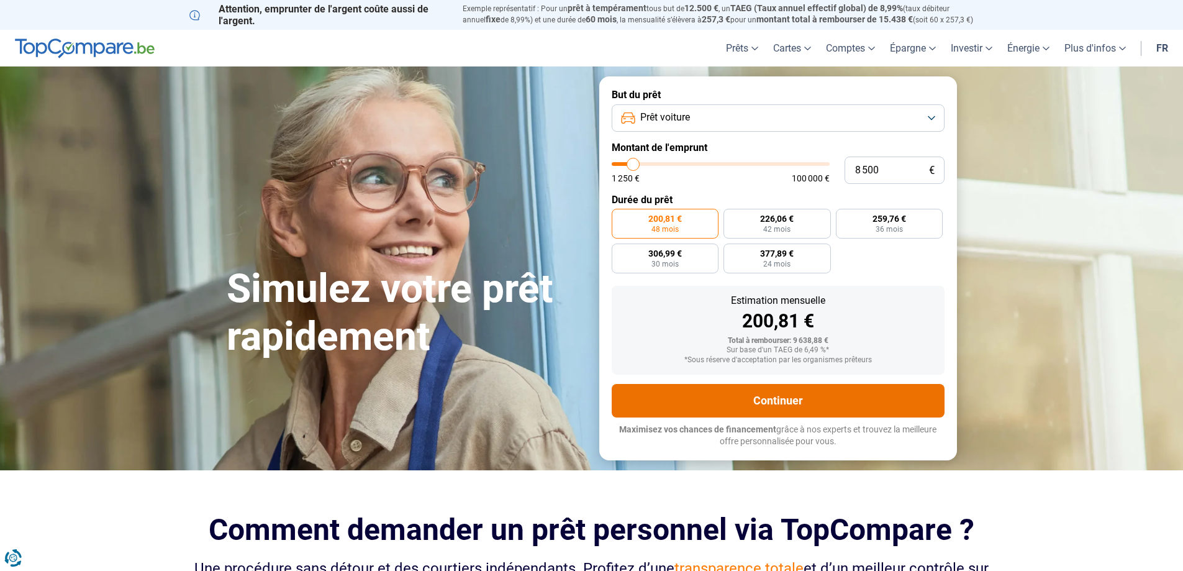
click at [776, 401] on button "Continuer" at bounding box center [778, 401] width 333 height 34
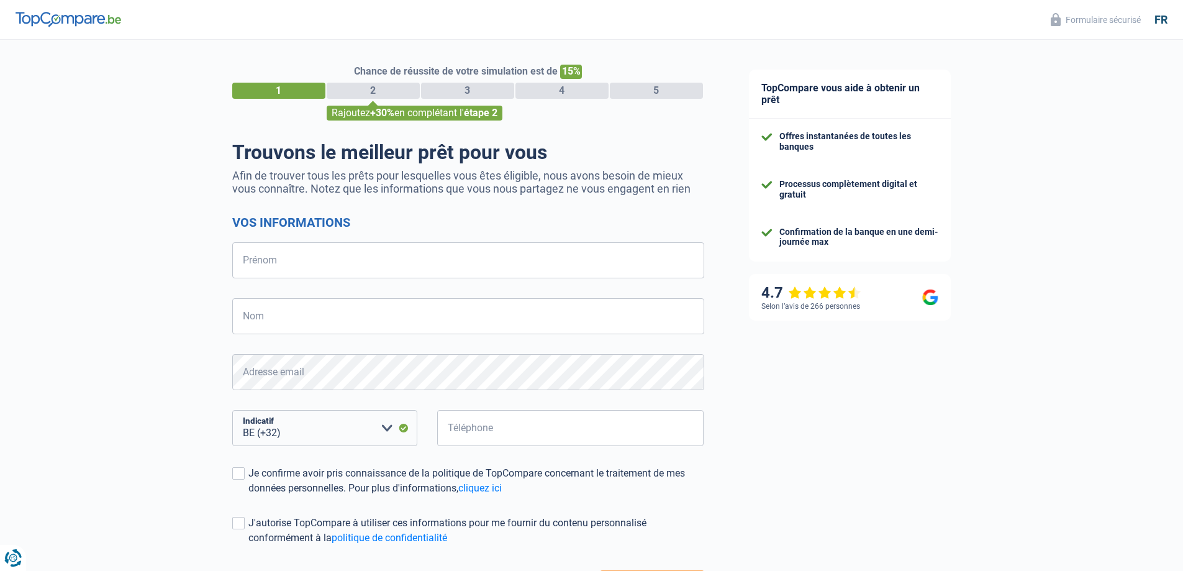
select select "32"
click at [286, 265] on input "Prénom" at bounding box center [468, 260] width 472 height 36
type input "jan"
type input "de wit"
type input "499840875"
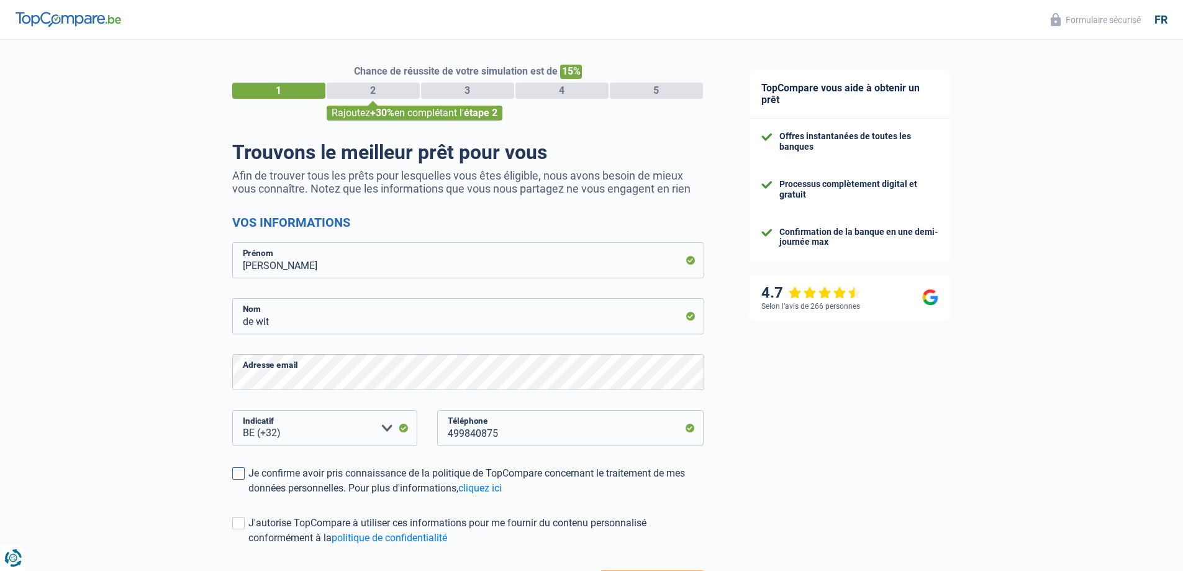
click at [240, 478] on span at bounding box center [238, 473] width 12 height 12
click at [248, 496] on input "Je confirme avoir pris connaissance de la politique de TopCompare concernant le…" at bounding box center [248, 496] width 0 height 0
click at [236, 525] on span at bounding box center [238, 523] width 12 height 12
click at [248, 545] on input "J'autorise TopCompare à utiliser ces informations pour me fournir du contenu pe…" at bounding box center [248, 545] width 0 height 0
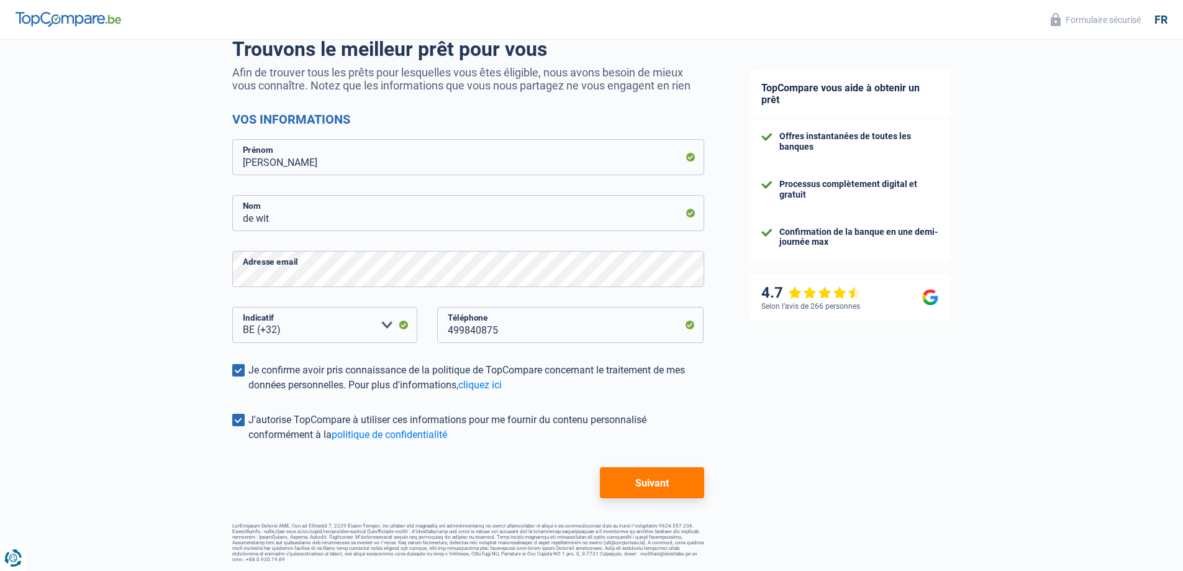
scroll to position [104, 0]
click at [645, 475] on button "Suivant" at bounding box center [652, 481] width 104 height 31
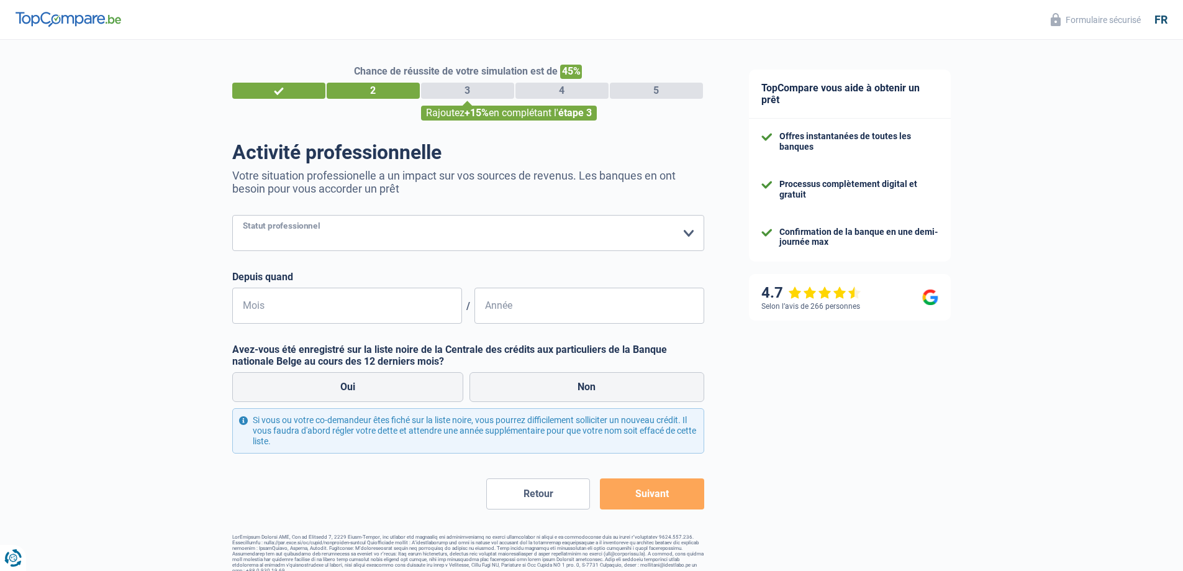
click at [689, 233] on select "Ouvrier Employé privé Employé public Invalide Indépendant Pensionné Chômeur Mut…" at bounding box center [468, 233] width 472 height 36
select select "retired"
click at [232, 216] on select "Ouvrier Employé privé Employé public Invalide Indépendant Pensionné Chômeur Mut…" at bounding box center [468, 233] width 472 height 36
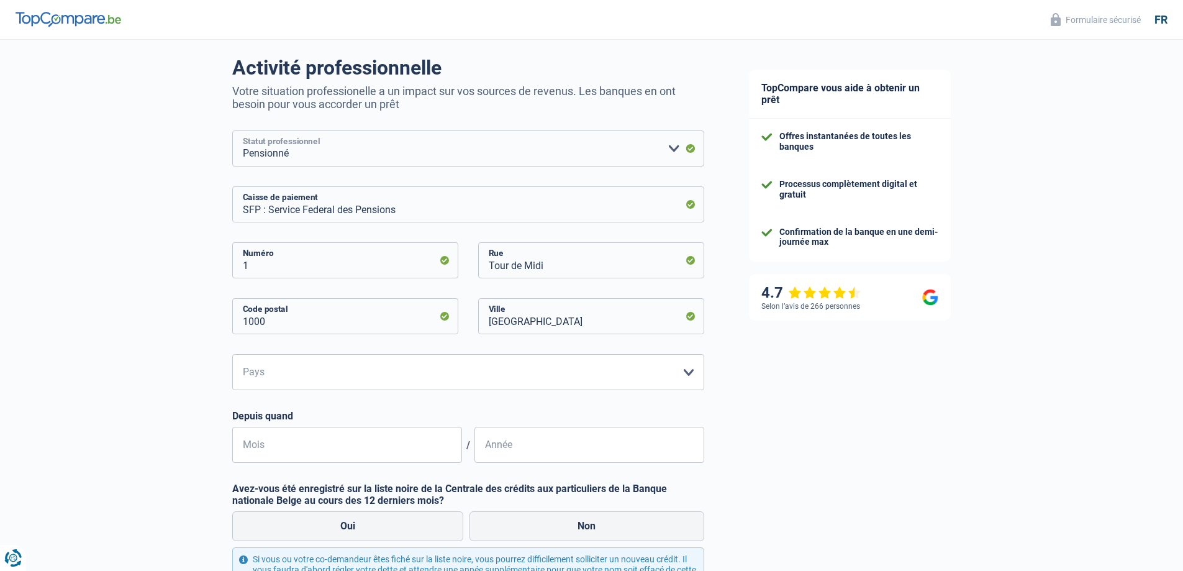
scroll to position [124, 0]
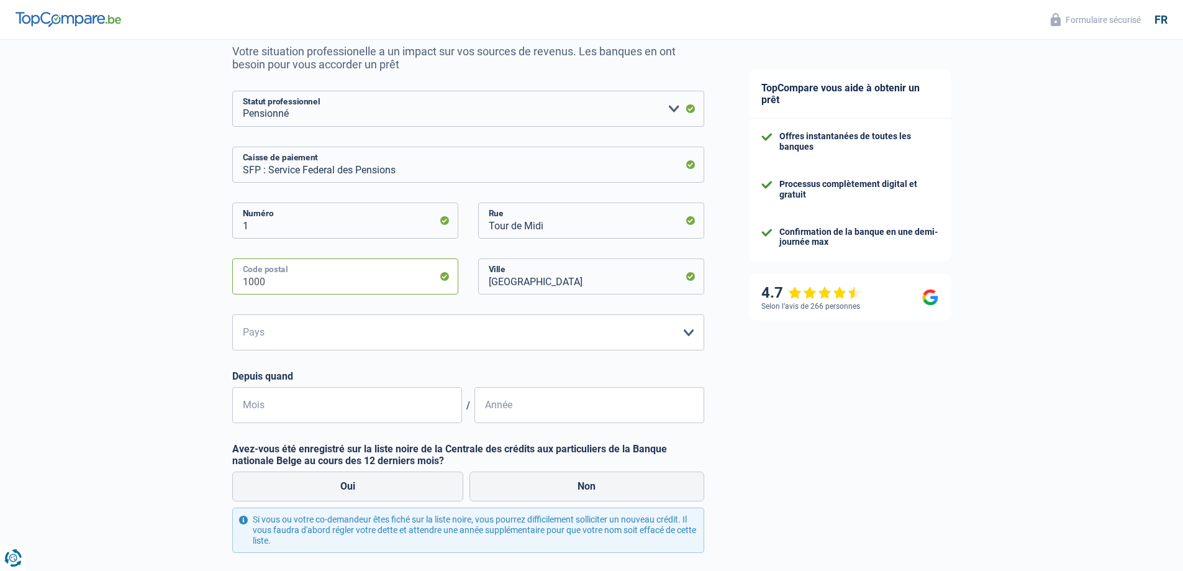
click at [307, 284] on input "1000" at bounding box center [345, 276] width 226 height 36
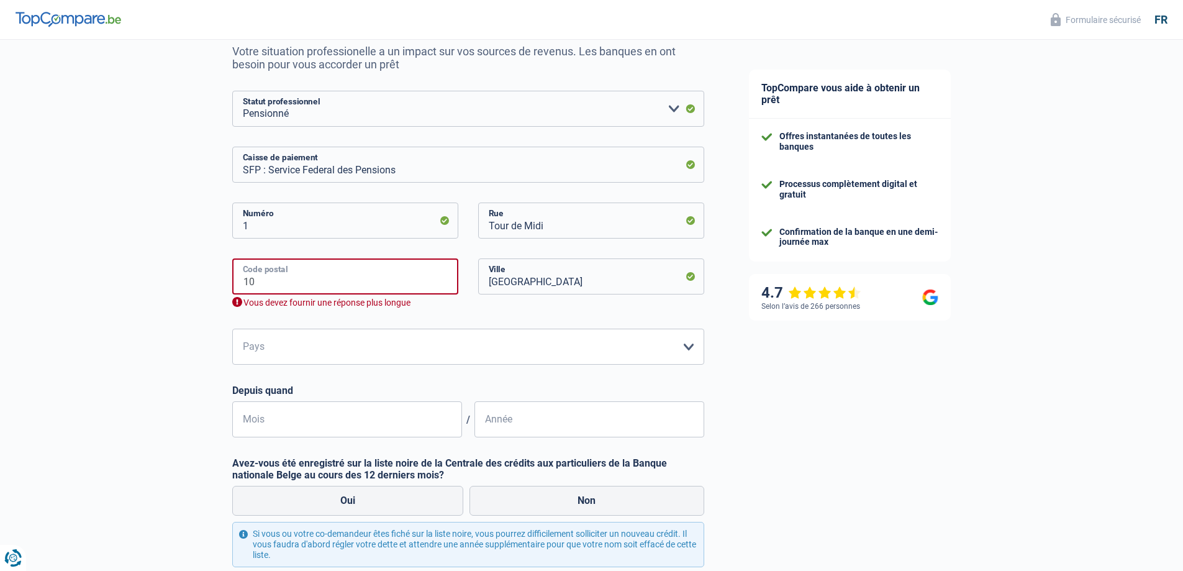
type input "1"
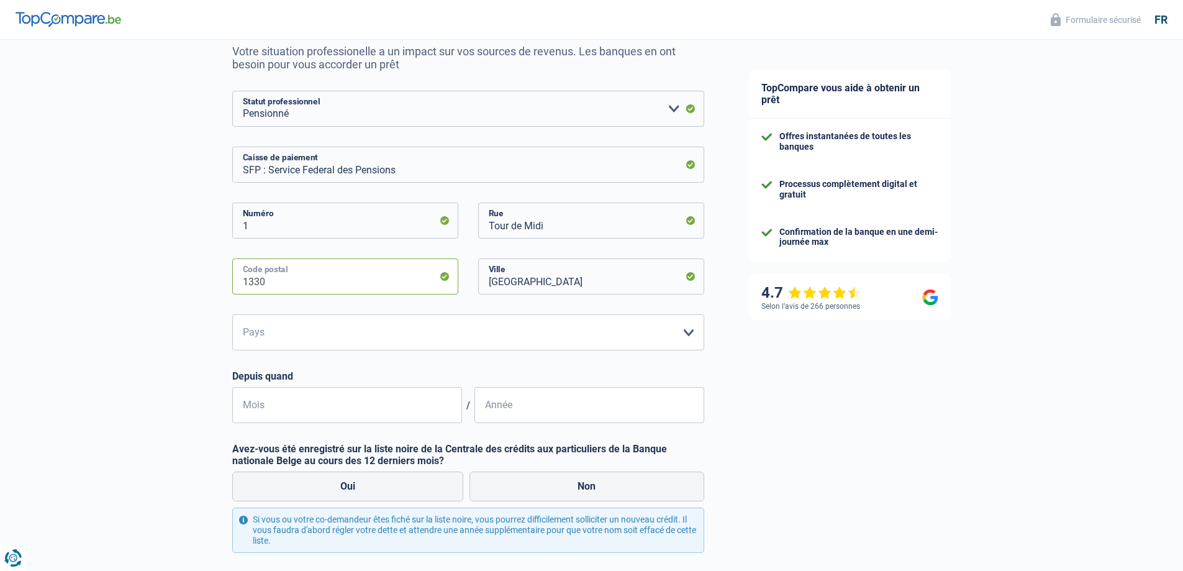
type input "1330"
click at [687, 335] on select "Belgique Luxembourg Veuillez sélectionner une option" at bounding box center [468, 332] width 472 height 36
select select "BE"
click at [232, 315] on select "Belgique Luxembourg Veuillez sélectionner une option" at bounding box center [468, 332] width 472 height 36
click at [412, 412] on input "Mois" at bounding box center [347, 405] width 230 height 36
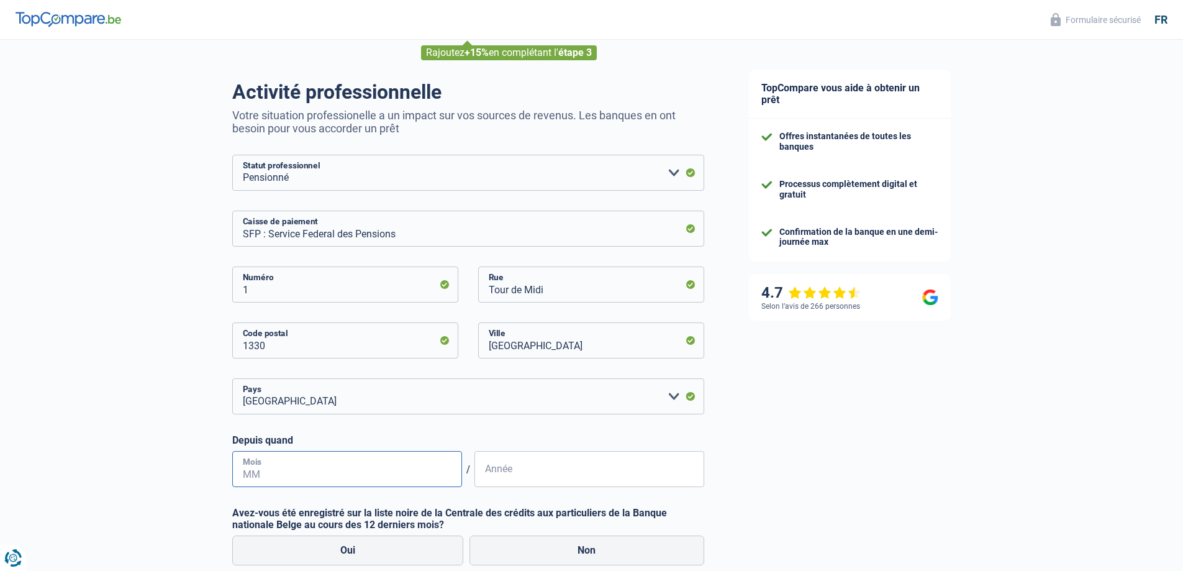
scroll to position [0, 0]
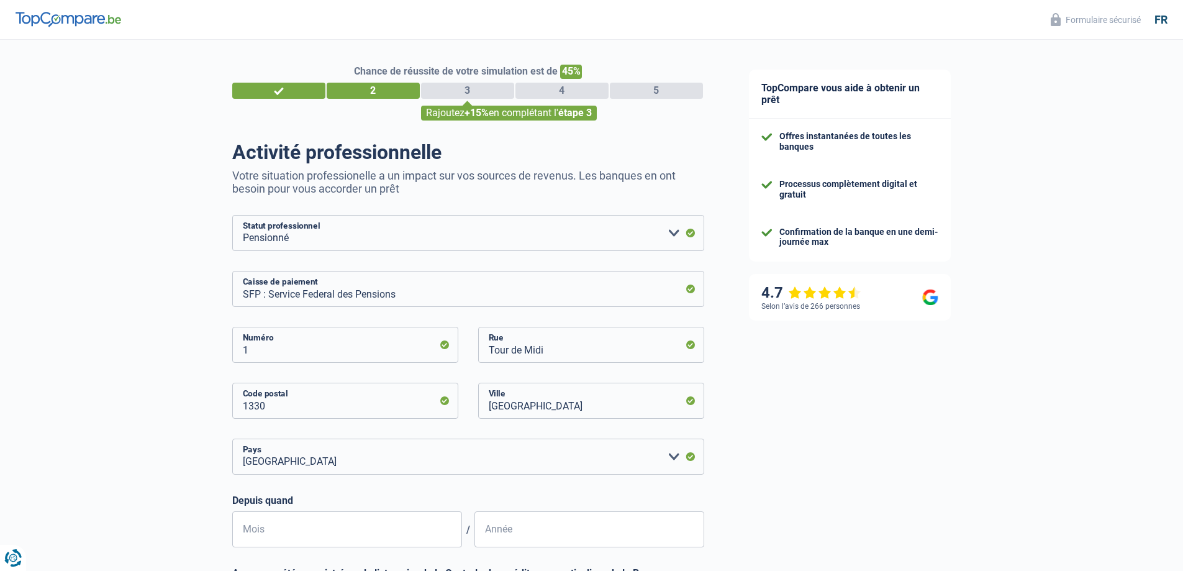
click at [1165, 19] on div "fr" at bounding box center [1160, 20] width 13 height 14
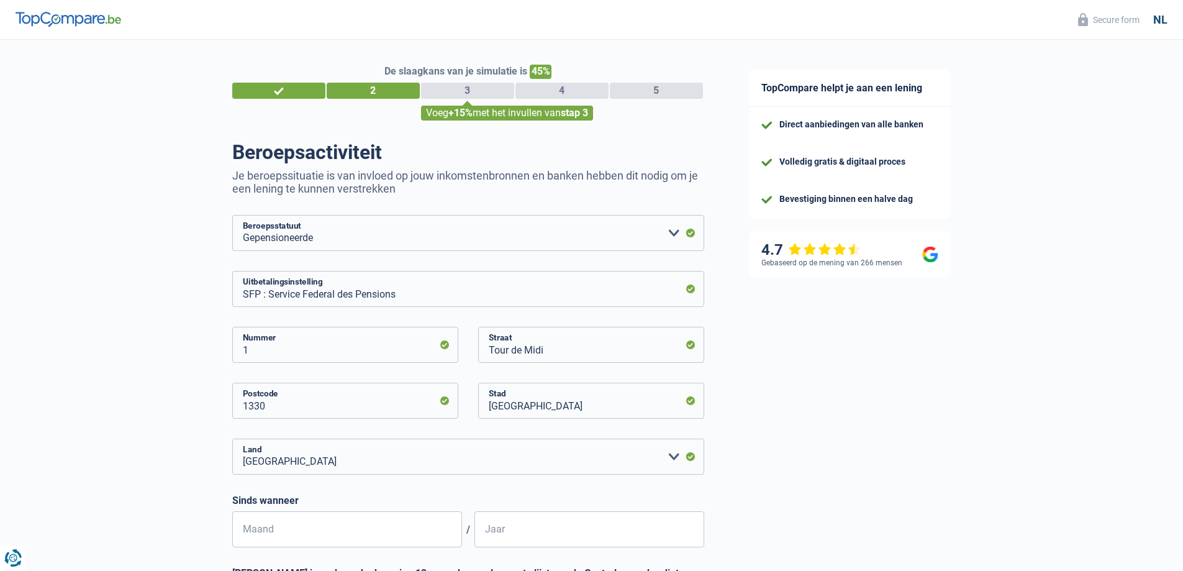
select select "retired"
select select "BE"
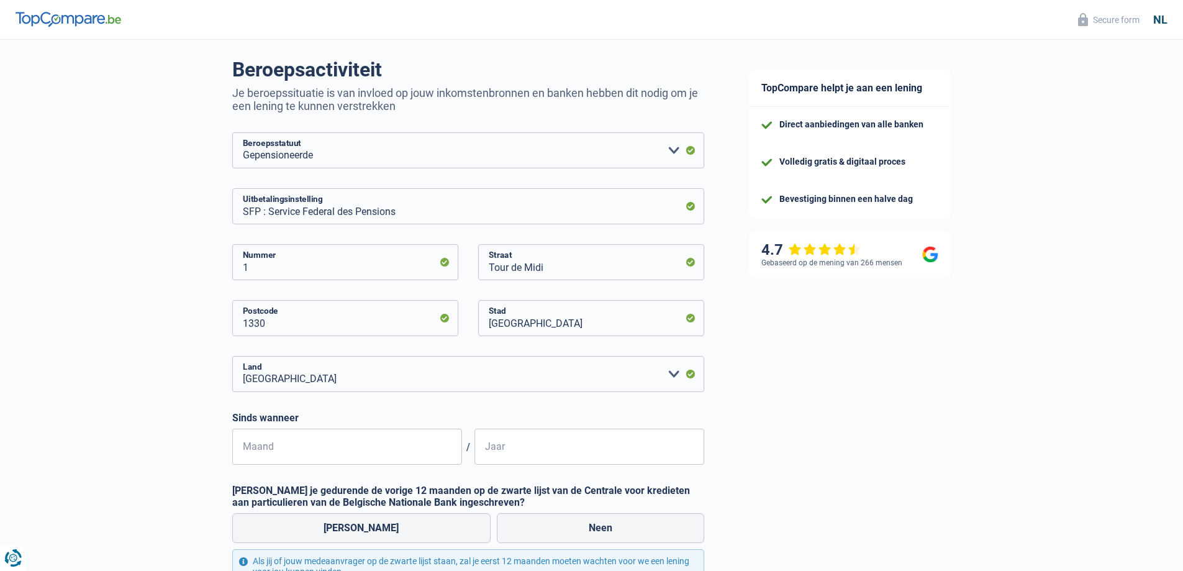
scroll to position [124, 0]
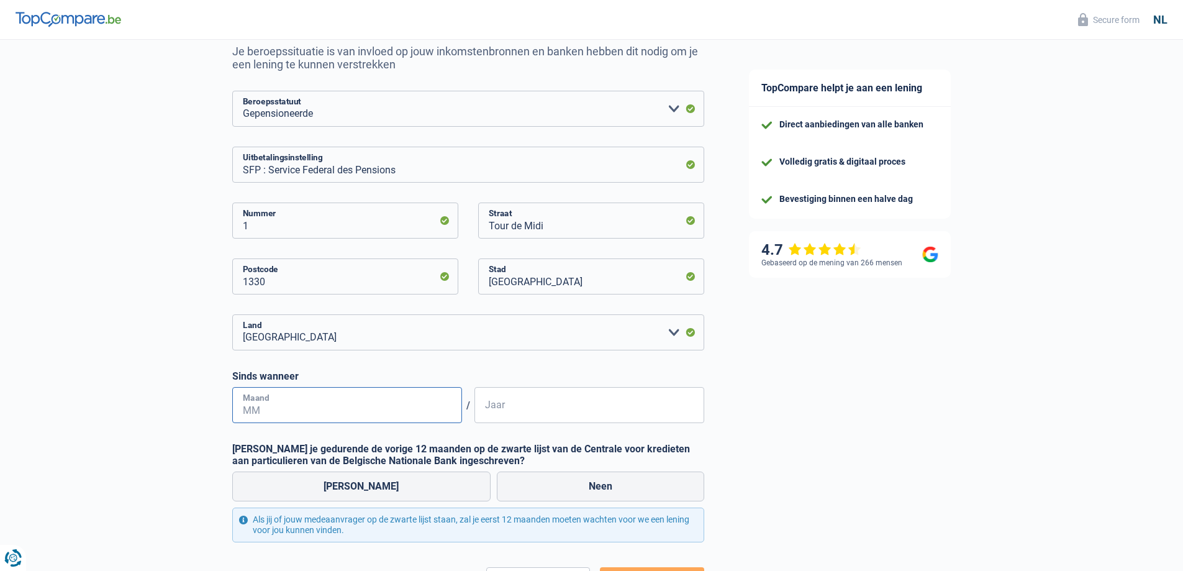
click at [327, 410] on input "Maand" at bounding box center [347, 405] width 230 height 36
type input "1"
click at [484, 404] on input "Jaar" at bounding box center [589, 405] width 230 height 36
type input "2020"
click at [599, 486] on label "Neen" at bounding box center [600, 486] width 207 height 30
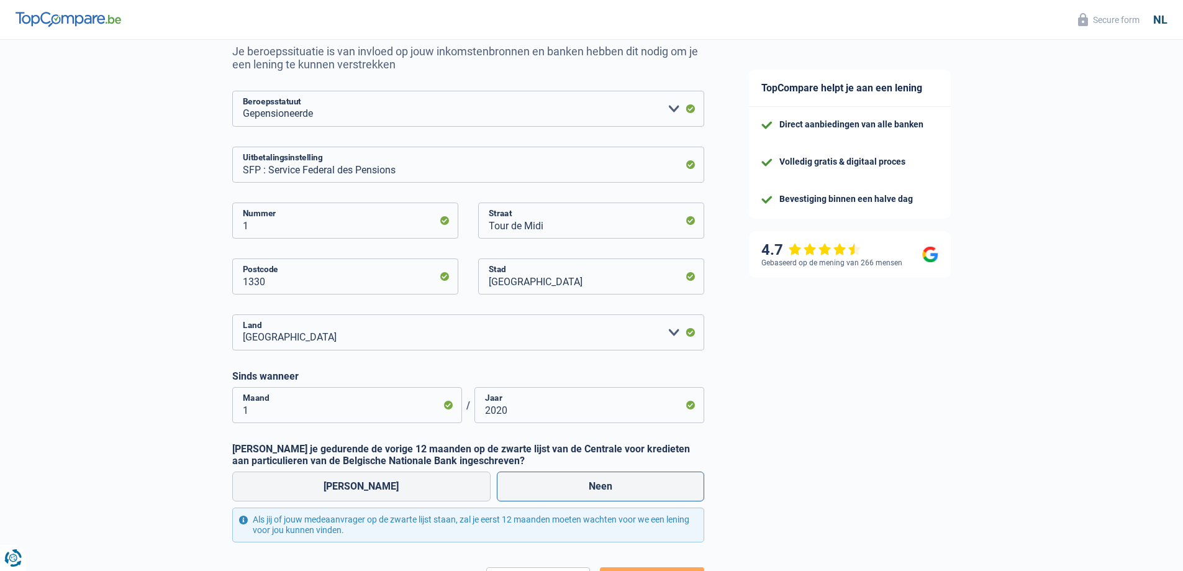
click at [599, 486] on input "Neen" at bounding box center [600, 486] width 207 height 30
radio input "true"
click at [612, 222] on input "Tour de Midi" at bounding box center [591, 220] width 226 height 36
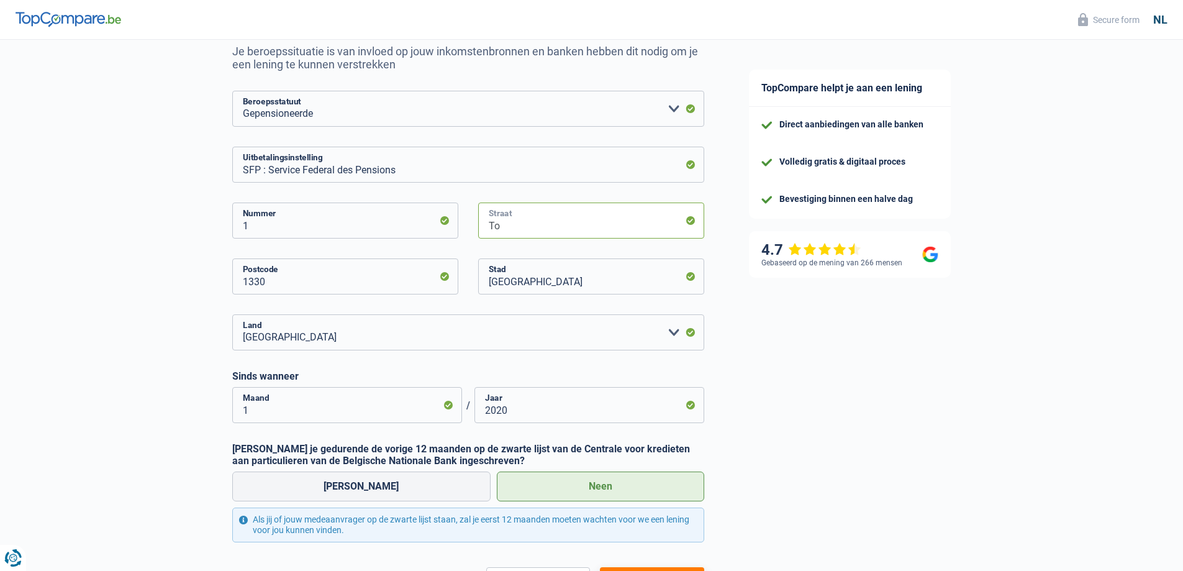
type input "T"
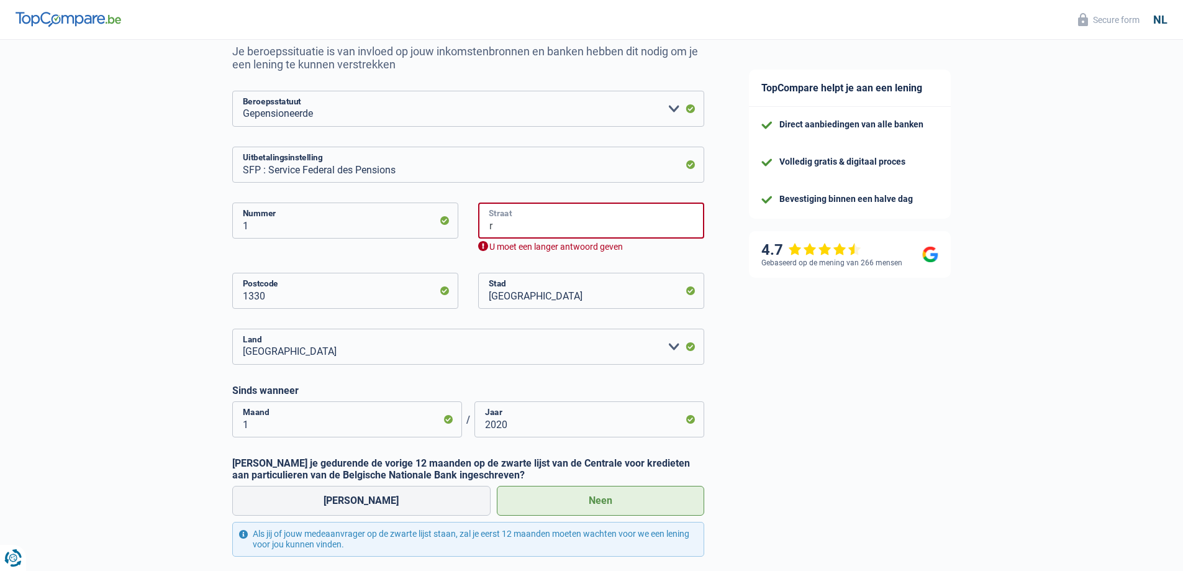
type input "Rue du Plagniau"
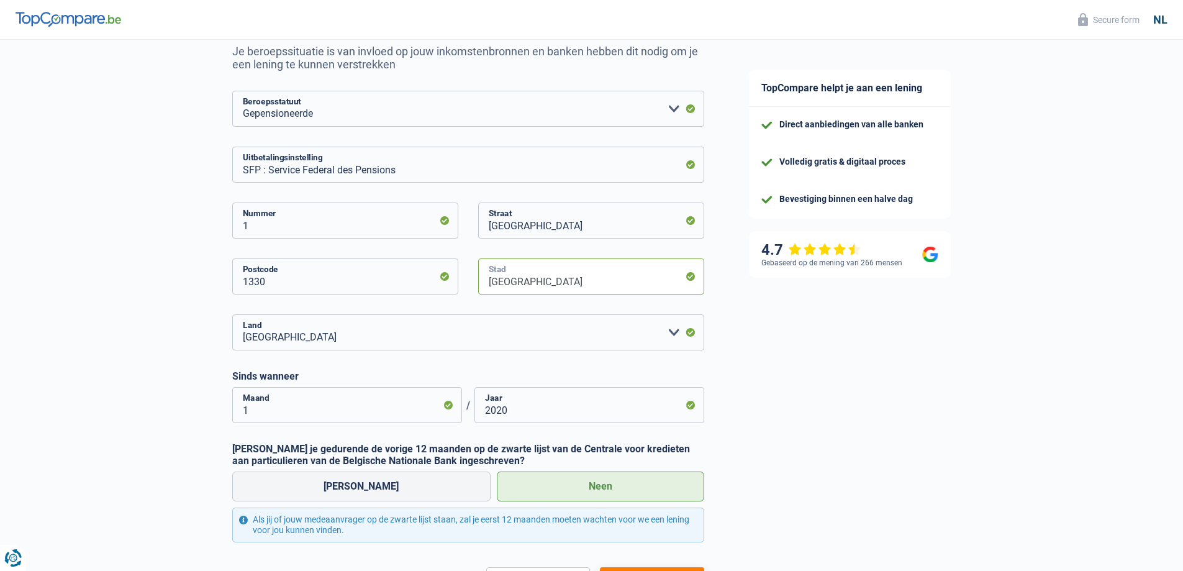
click at [620, 283] on input "Bruxelles" at bounding box center [591, 276] width 226 height 36
type input "B"
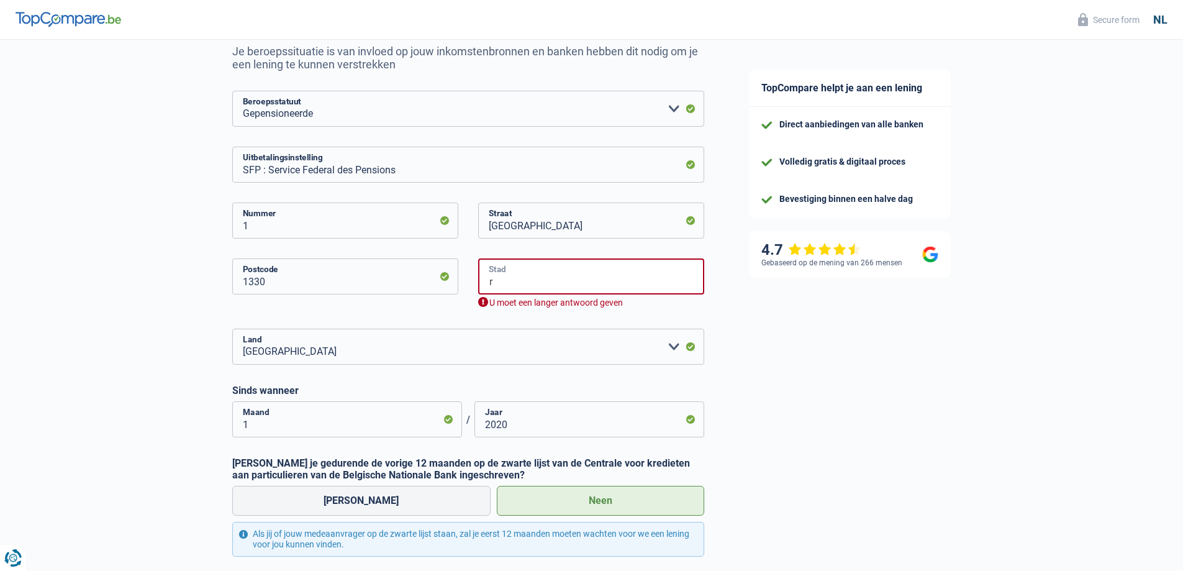
type input "rixensart"
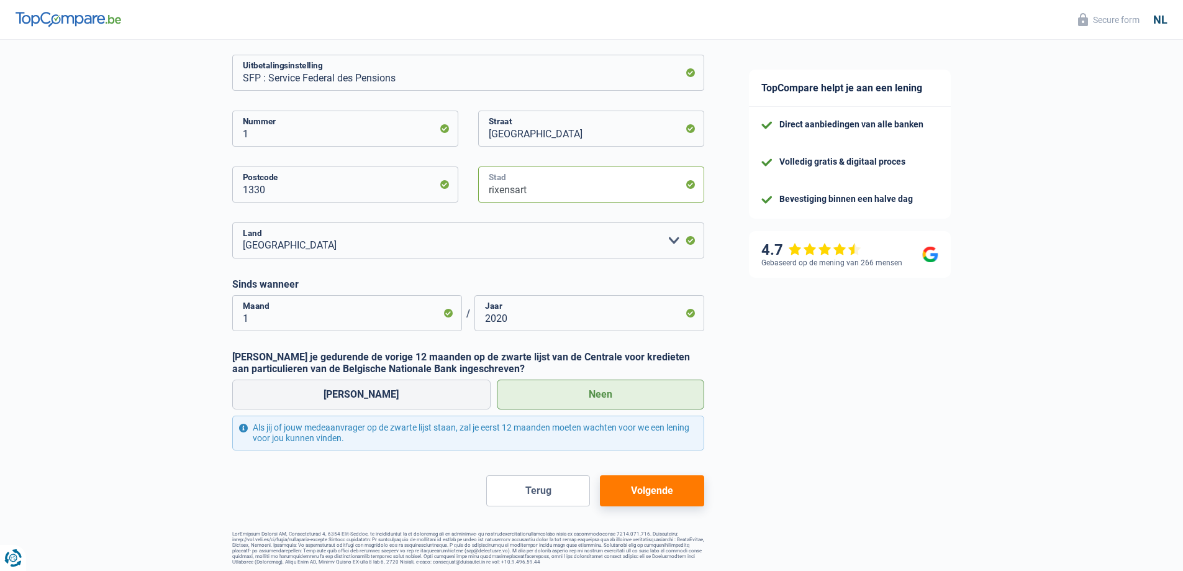
scroll to position [225, 0]
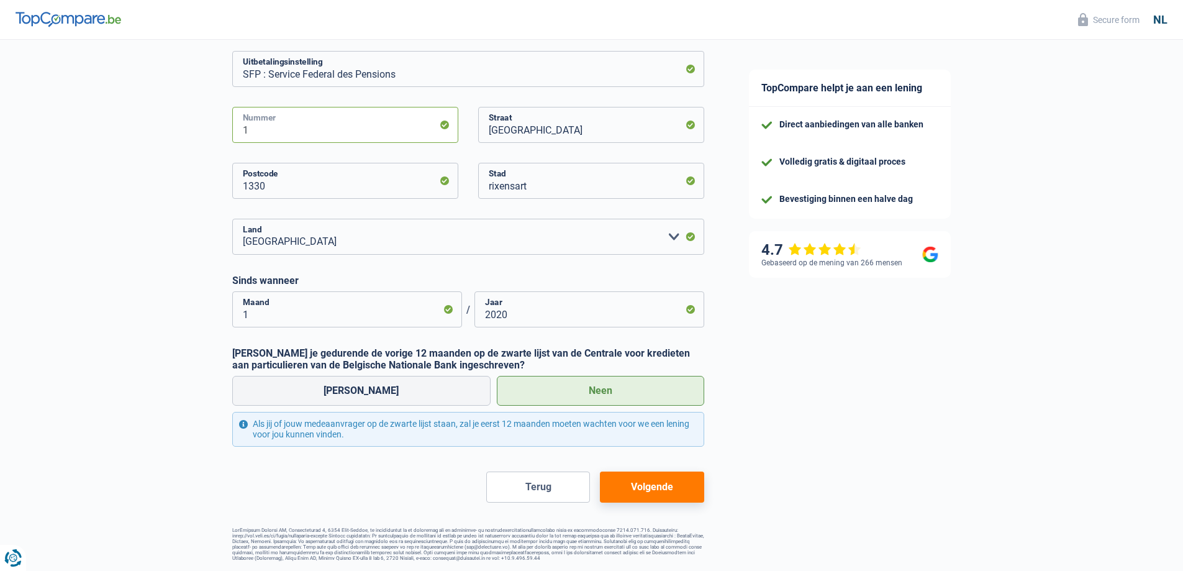
click at [250, 122] on input "1" at bounding box center [345, 125] width 226 height 36
type input "12"
click at [641, 481] on button "Volgende" at bounding box center [652, 486] width 104 height 31
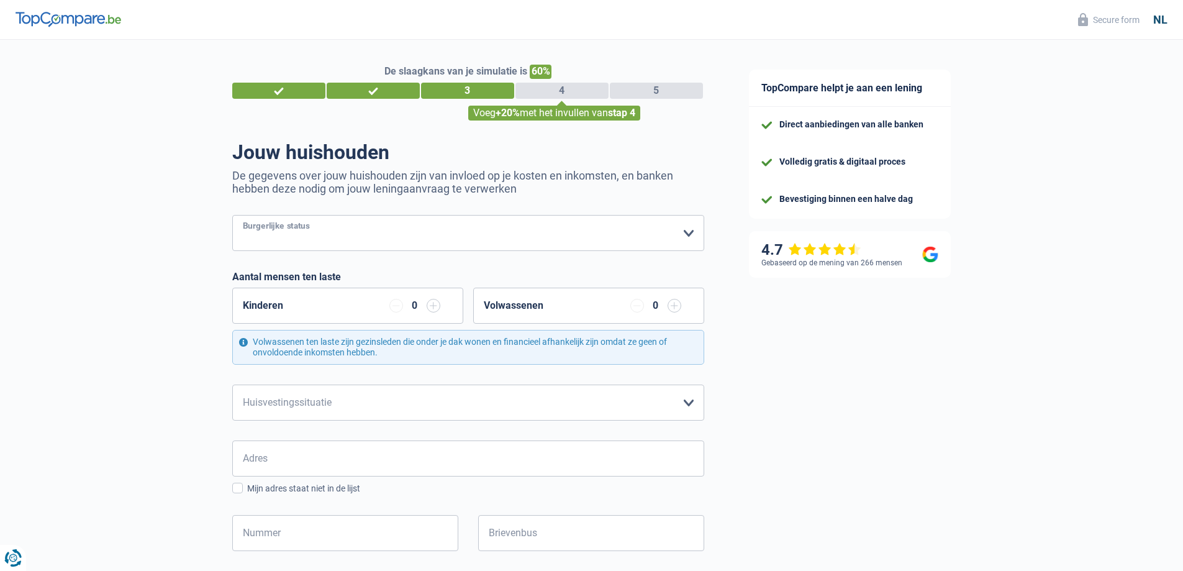
click at [688, 232] on select "Alleenstaand Getrouwd Samenwonend Uit de echt gescheiden Weduwe/weduwnaar Gehuw…" at bounding box center [468, 233] width 472 height 36
select select "married"
click at [232, 216] on select "Alleenstaand Getrouwd Samenwonend Uit de echt gescheiden Weduwe/weduwnaar Gehuw…" at bounding box center [468, 233] width 472 height 36
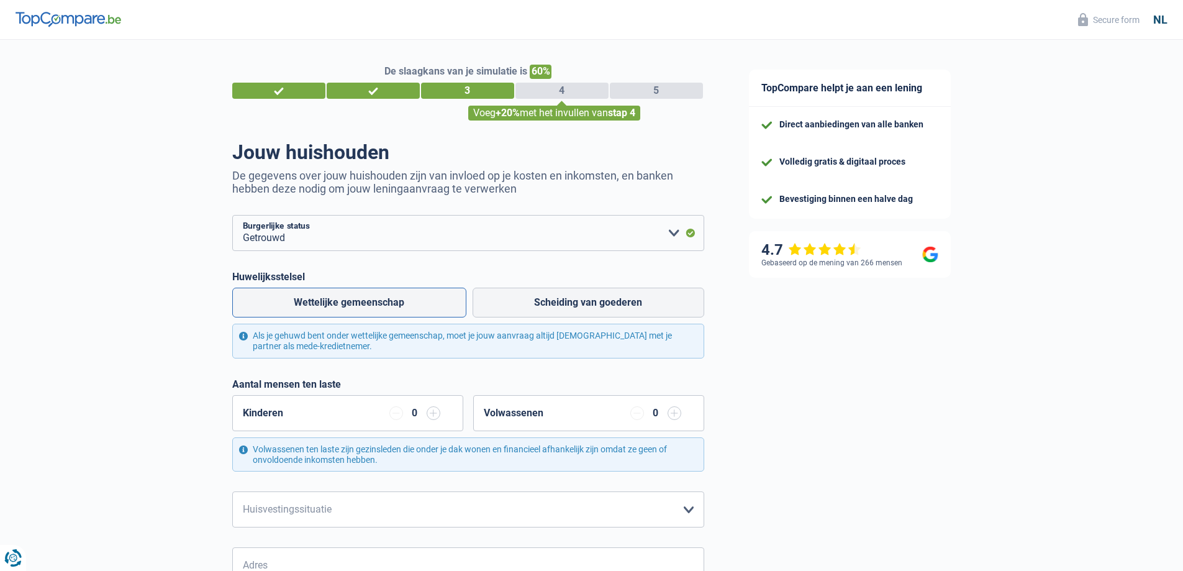
click at [389, 307] on label "Wettelijke gemeenschap" at bounding box center [349, 303] width 234 height 30
click at [389, 307] on input "Wettelijke gemeenschap" at bounding box center [349, 303] width 234 height 30
radio input "true"
click at [432, 415] on input "button" at bounding box center [434, 413] width 14 height 14
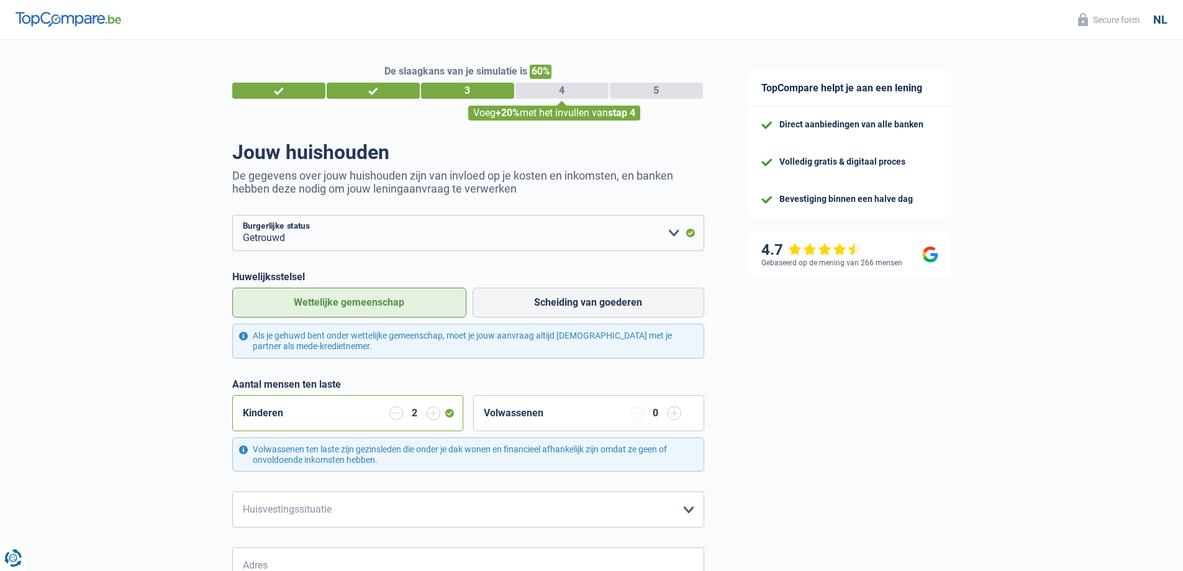
click at [677, 414] on input "button" at bounding box center [675, 413] width 14 height 14
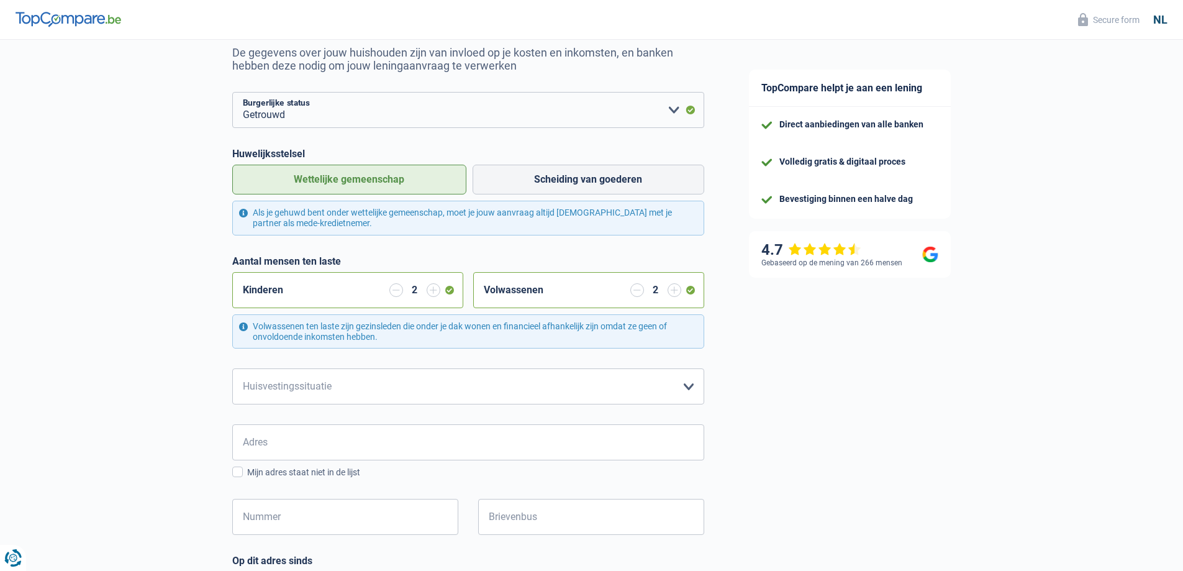
scroll to position [124, 0]
click at [689, 390] on select "Huurder Eigenaar met een hypothecaire lening Eigenaar zonder hypothecaire lenin…" at bounding box center [468, 385] width 472 height 36
select select "ownerWithoutMortgage"
click at [232, 368] on select "Huurder Eigenaar met een hypothecaire lening Eigenaar zonder hypothecaire lenin…" at bounding box center [468, 385] width 472 height 36
click at [406, 449] on input "Adres" at bounding box center [468, 441] width 472 height 36
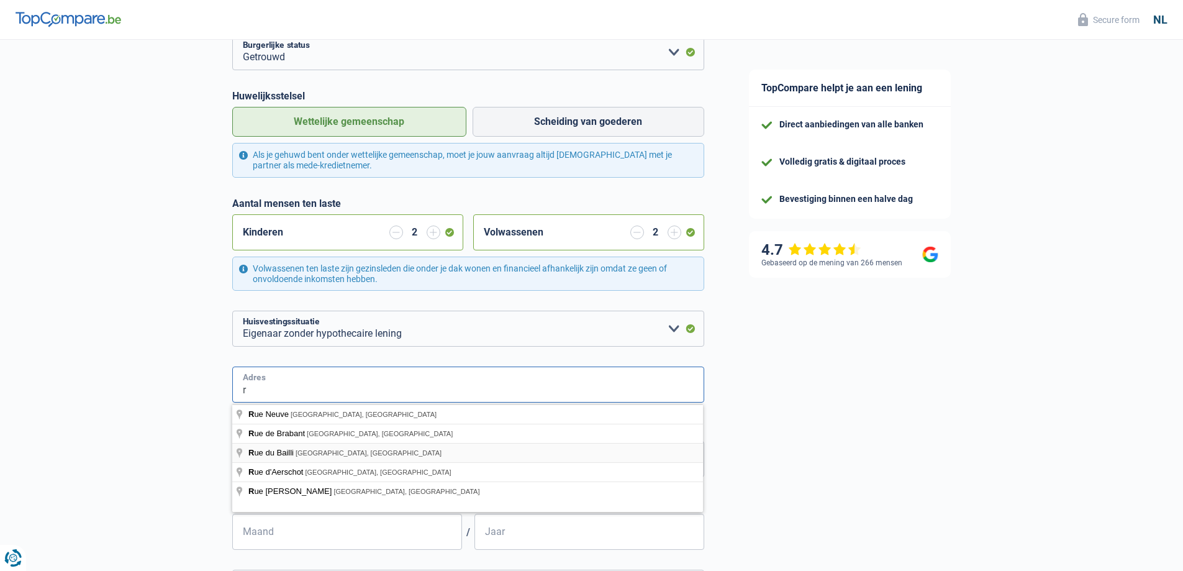
scroll to position [186, 0]
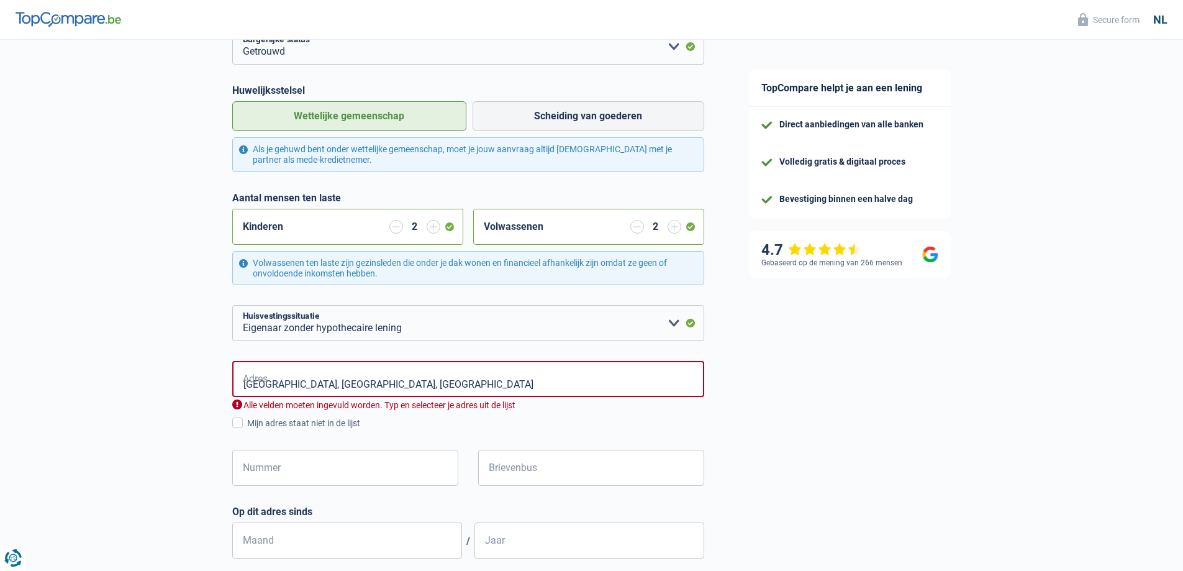
type input "Rue du Plagniau, 1330, Rixensart, BE"
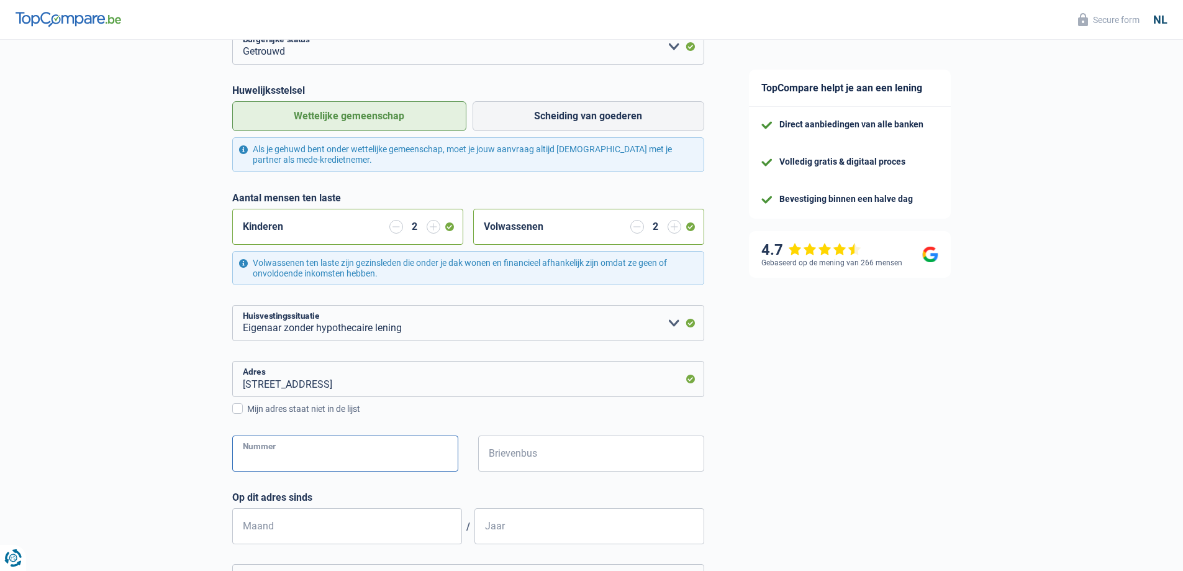
click at [319, 454] on input "Nummer" at bounding box center [345, 453] width 226 height 36
type input "12"
type input "rixensart"
click at [325, 522] on input "Maand" at bounding box center [347, 526] width 230 height 36
type input "1"
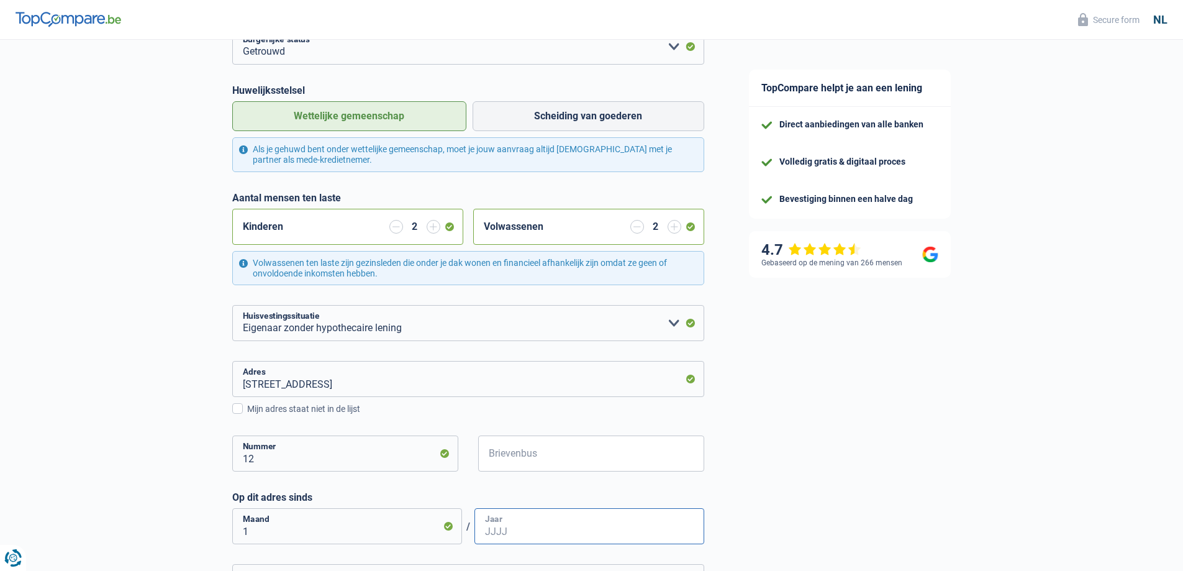
click at [486, 532] on input "Jaar" at bounding box center [589, 526] width 230 height 36
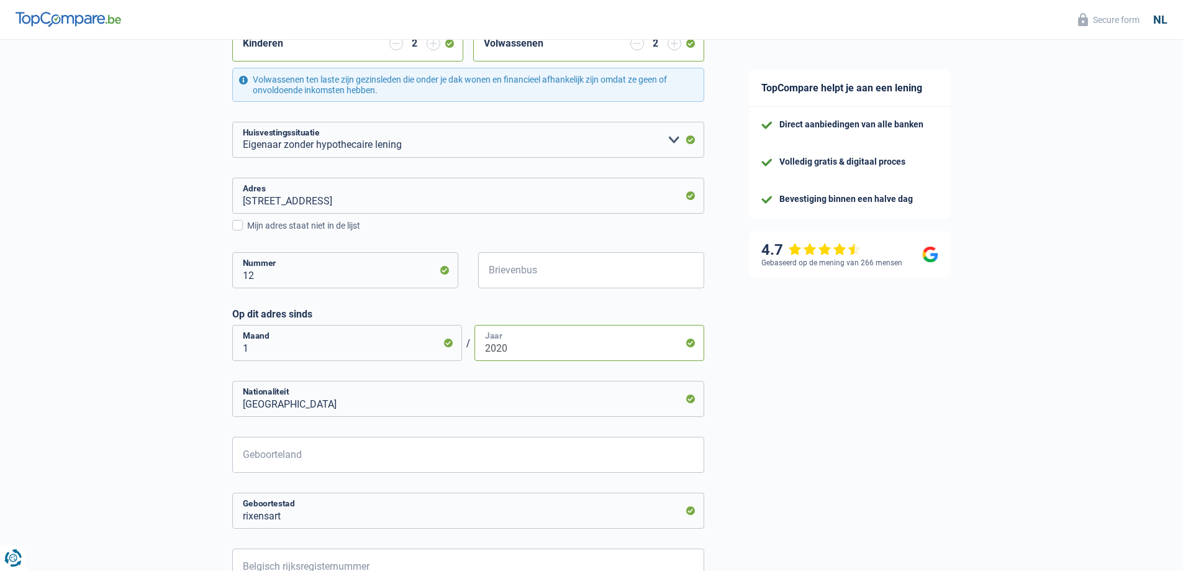
scroll to position [373, 0]
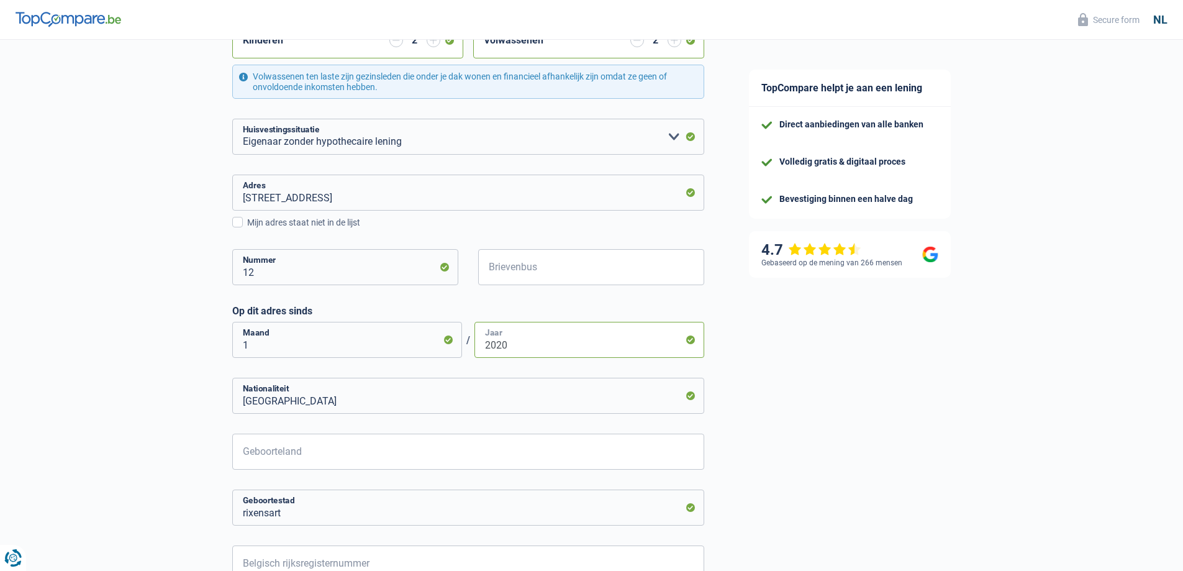
type input "2020"
click at [360, 458] on input "Geboorteland" at bounding box center [468, 451] width 472 height 36
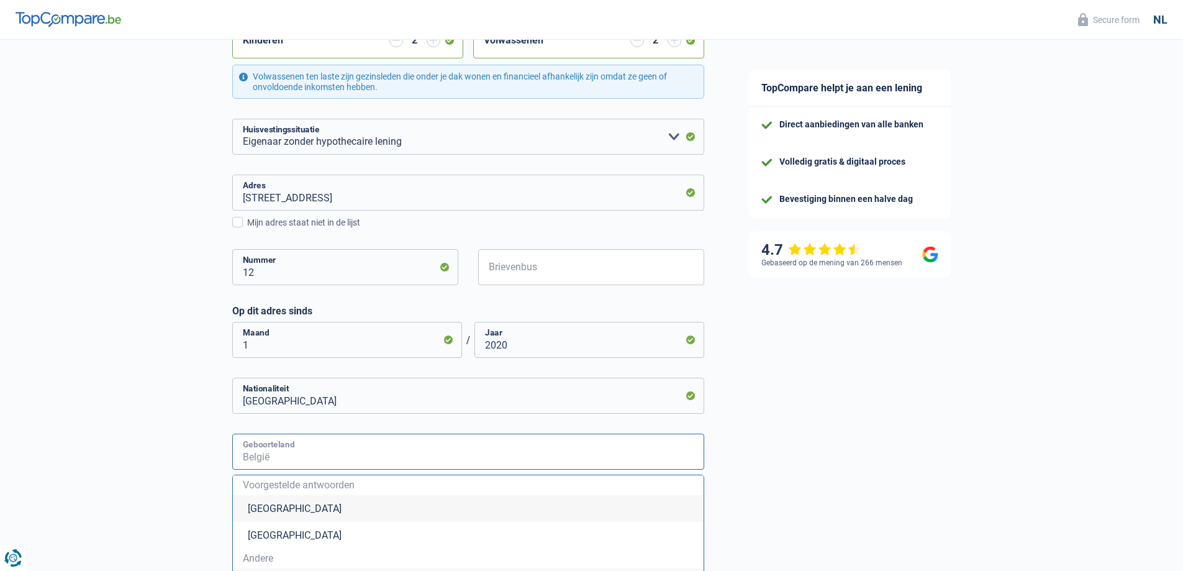
type input "n"
click at [243, 456] on input "ederland" at bounding box center [468, 451] width 472 height 36
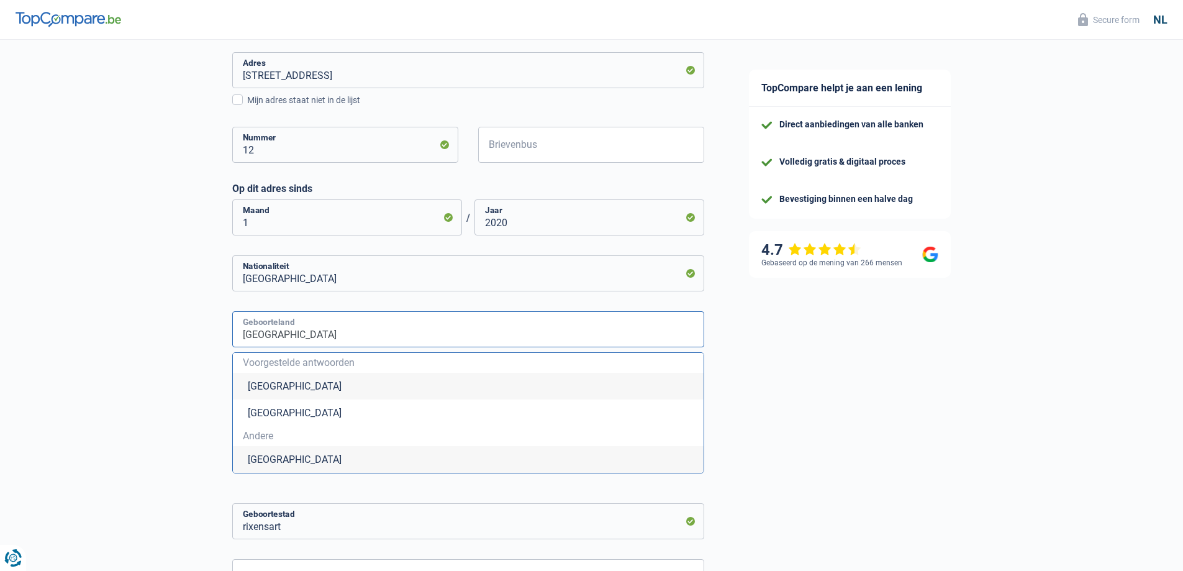
scroll to position [559, 0]
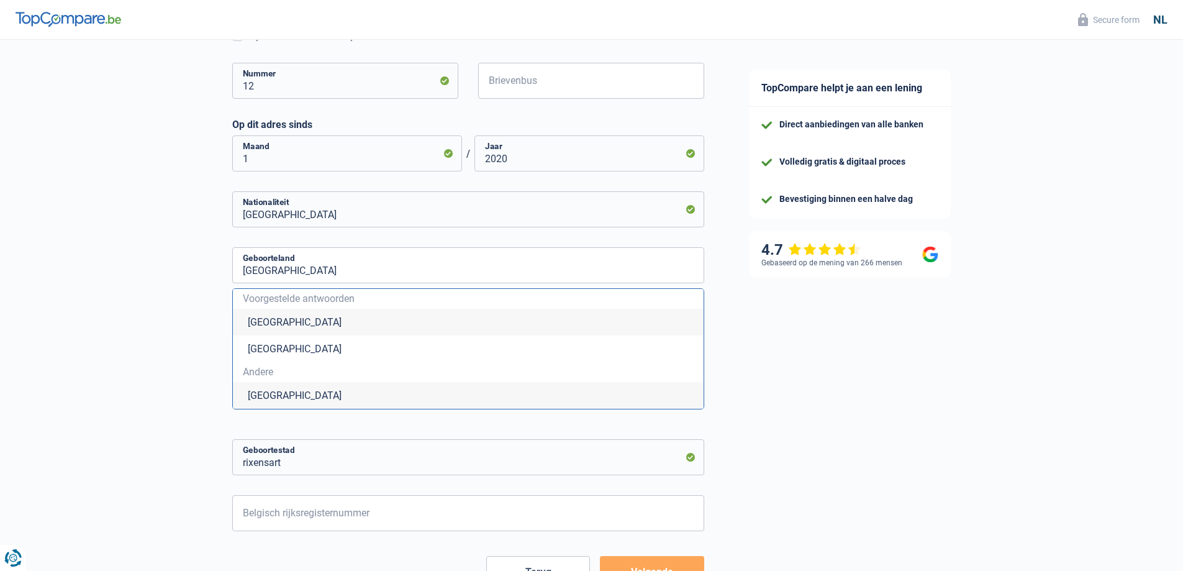
click at [289, 398] on li "Nederland" at bounding box center [468, 395] width 471 height 27
type input "Nederland"
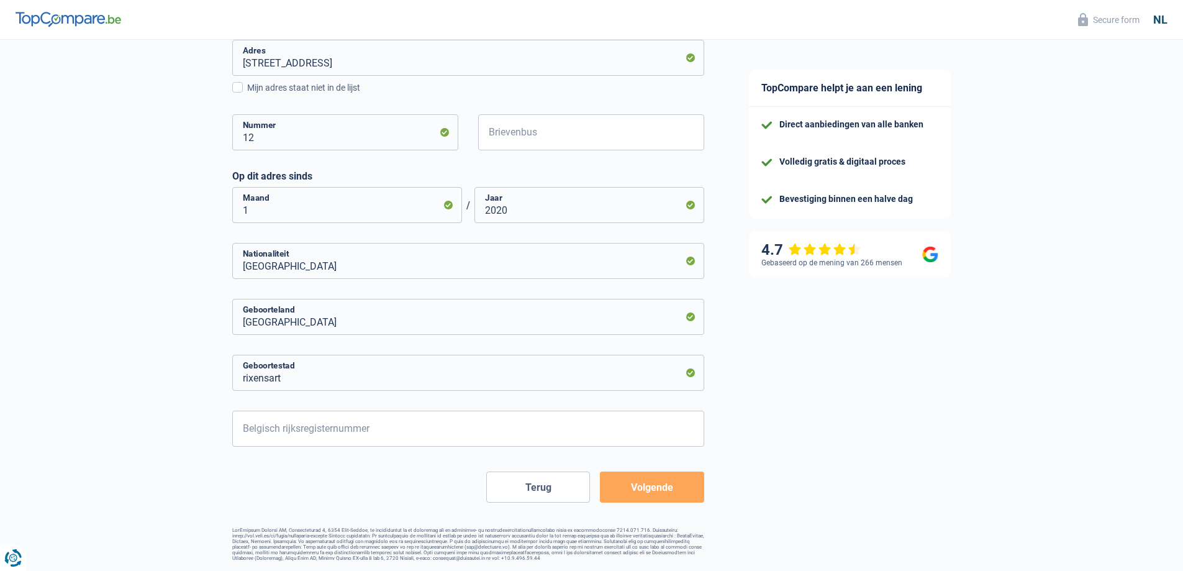
scroll to position [512, 0]
click at [655, 483] on button "Volgende" at bounding box center [652, 486] width 104 height 31
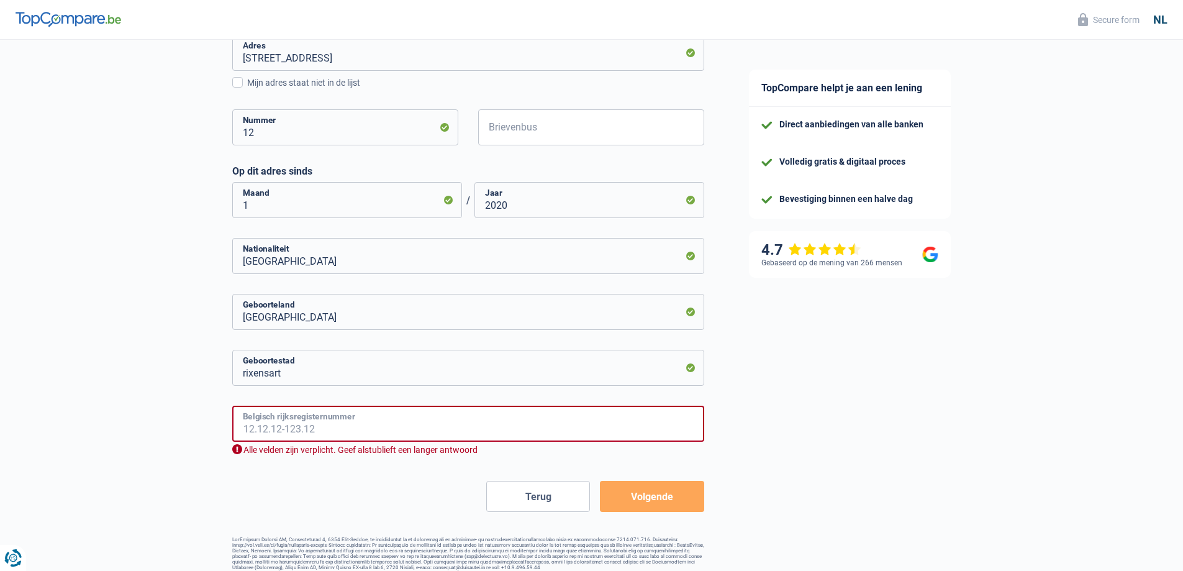
click at [394, 428] on input "Belgisch rijksregisternummer" at bounding box center [468, 424] width 472 height 36
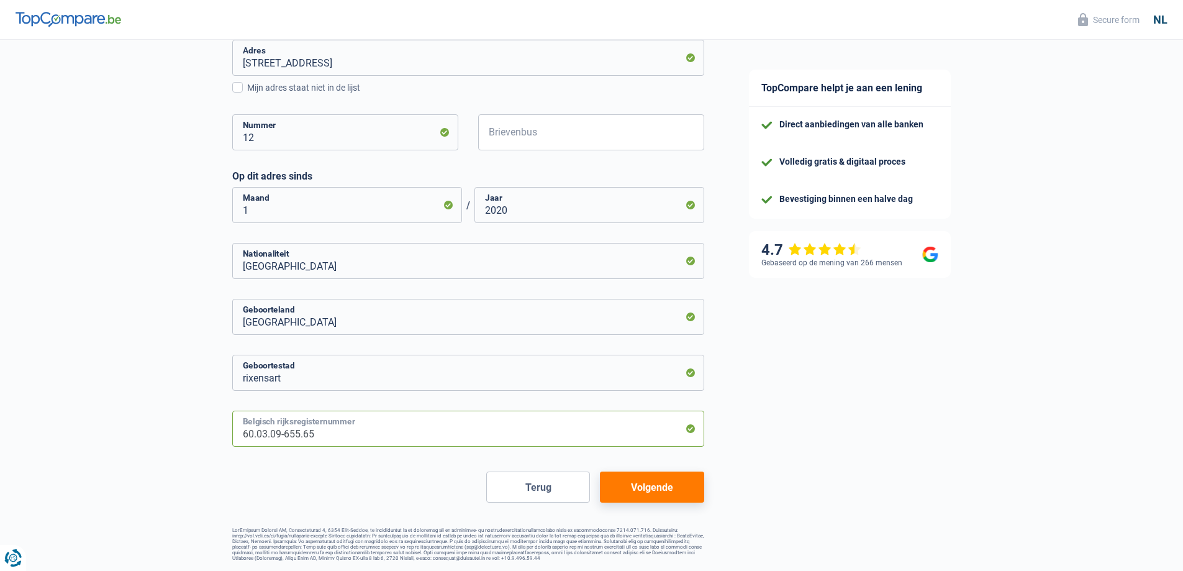
type input "60.03.09-655.65"
click at [655, 481] on button "Volgende" at bounding box center [652, 486] width 104 height 31
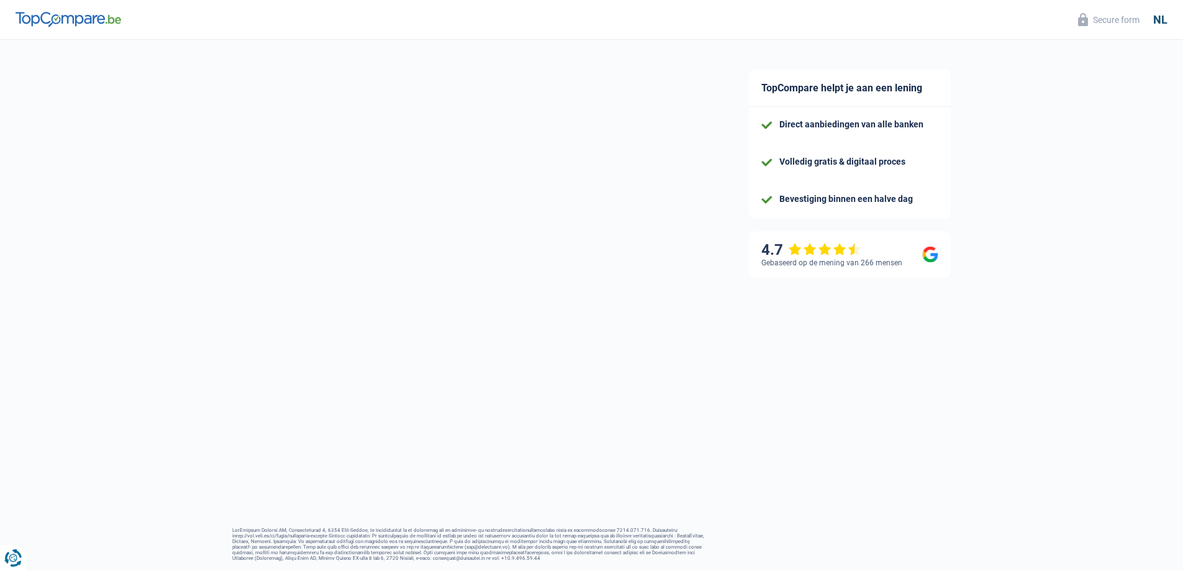
select select "familyAllowances"
select select "pension"
